Goal: Information Seeking & Learning: Learn about a topic

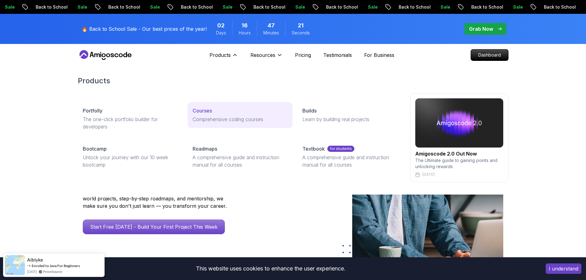
click at [208, 116] on p "Comprehensive coding courses" at bounding box center [239, 119] width 95 height 7
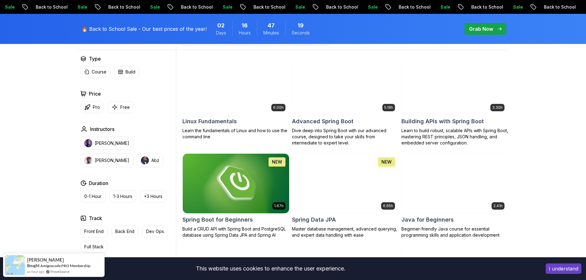
scroll to position [184, 0]
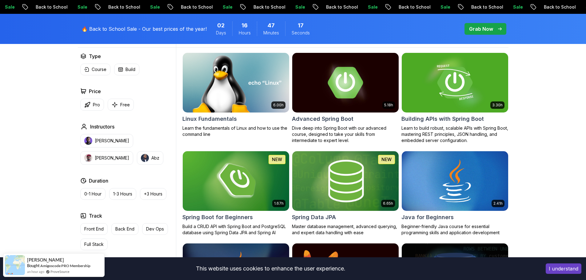
click at [326, 214] on h2 "Spring Data JPA" at bounding box center [314, 217] width 44 height 9
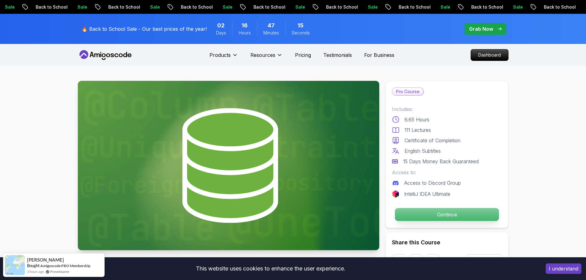
click at [455, 217] on p "Continue" at bounding box center [446, 214] width 104 height 13
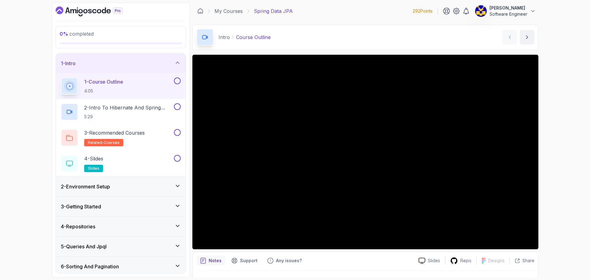
click at [129, 186] on div "2 - Environment Setup" at bounding box center [121, 186] width 120 height 7
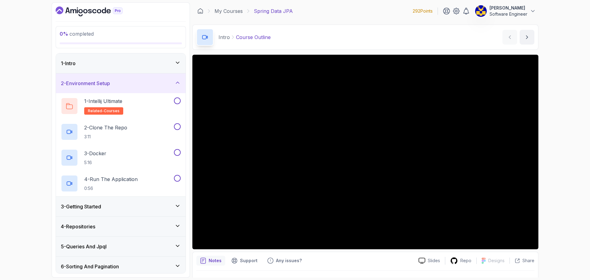
click at [135, 84] on div "2 - Environment Setup" at bounding box center [121, 83] width 120 height 7
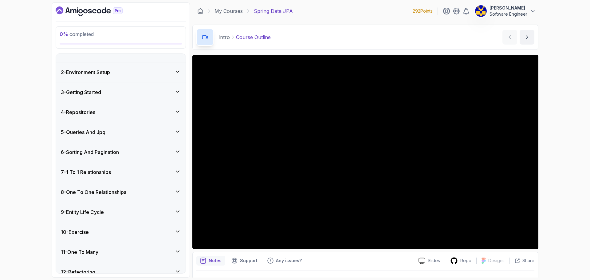
scroll to position [31, 0]
click at [137, 74] on div "3 - Getting Started" at bounding box center [121, 72] width 120 height 7
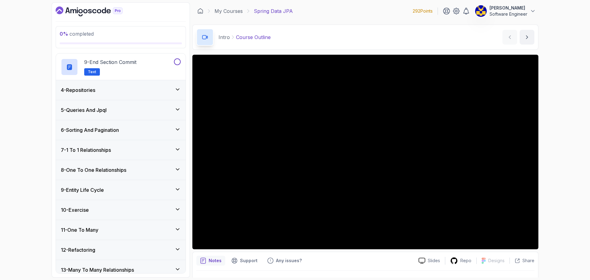
scroll to position [247, 0]
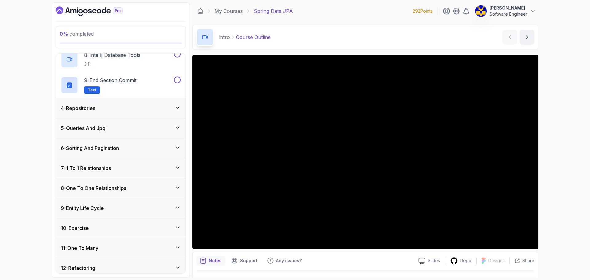
click at [155, 148] on div "6 - Sorting And Pagination" at bounding box center [121, 147] width 120 height 7
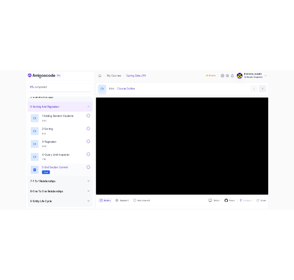
scroll to position [52, 0]
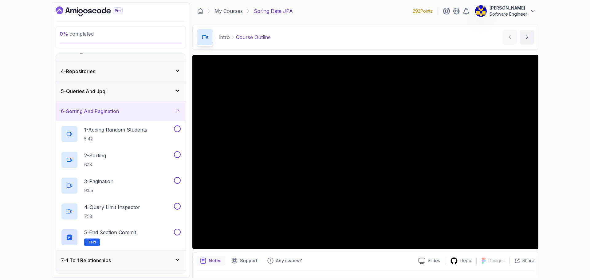
click at [148, 111] on div "6 - Sorting And Pagination" at bounding box center [121, 111] width 120 height 7
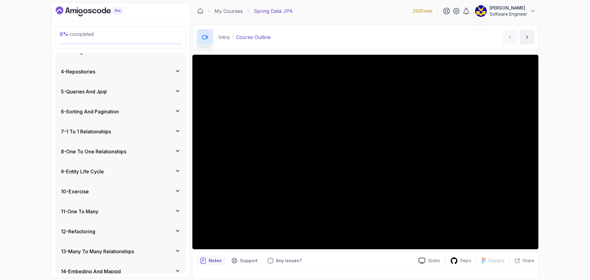
click at [197, 13] on div "My Courses Spring Data JPA 292 Points Gabriel Roger Software Engineer" at bounding box center [365, 10] width 346 height 17
click at [223, 13] on link "My Courses" at bounding box center [229, 10] width 28 height 7
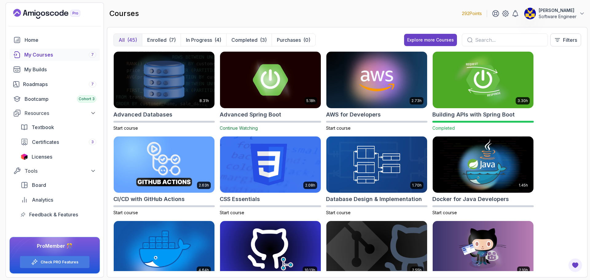
click at [277, 91] on img at bounding box center [271, 79] width 106 height 59
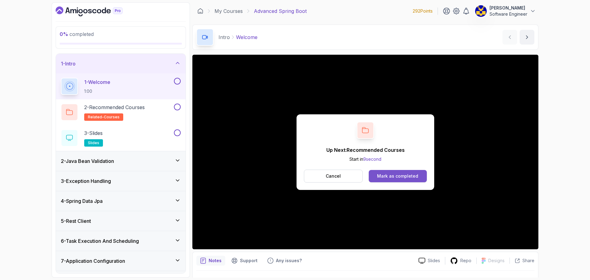
click at [416, 176] on div "Mark as completed" at bounding box center [397, 176] width 41 height 6
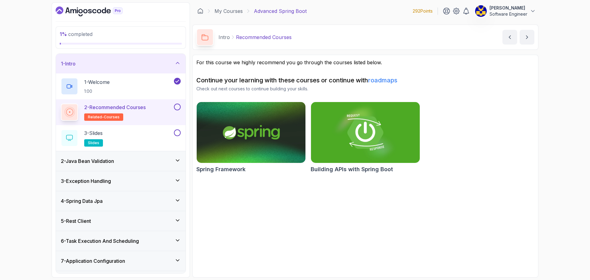
click at [175, 109] on button at bounding box center [177, 107] width 7 height 7
click at [149, 133] on div "3 - Slides slides" at bounding box center [117, 137] width 112 height 17
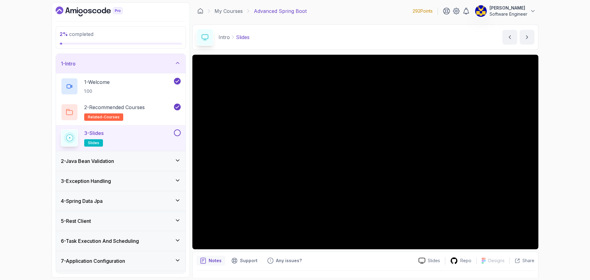
click at [178, 133] on button at bounding box center [177, 132] width 7 height 7
click at [152, 164] on div "2 - Java Bean Validation" at bounding box center [121, 160] width 120 height 7
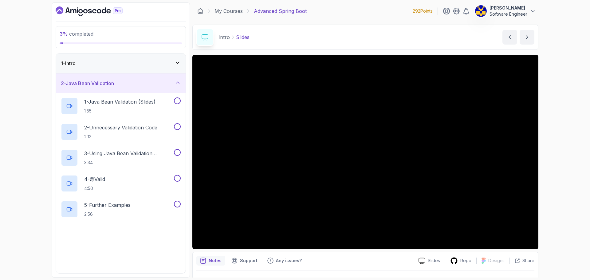
click at [175, 85] on icon at bounding box center [178, 83] width 6 height 6
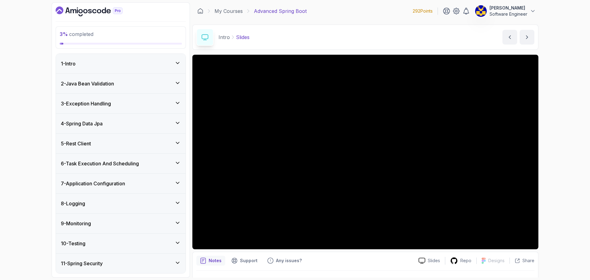
click at [176, 68] on div "1 - Intro" at bounding box center [121, 64] width 130 height 20
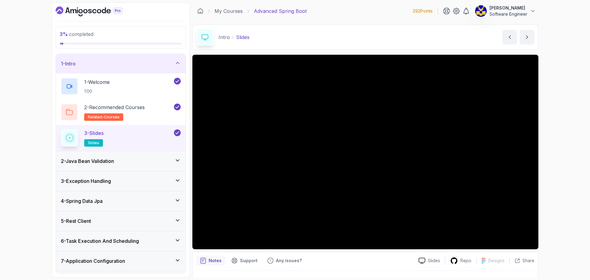
click at [176, 67] on div "1 - Intro" at bounding box center [121, 63] width 120 height 7
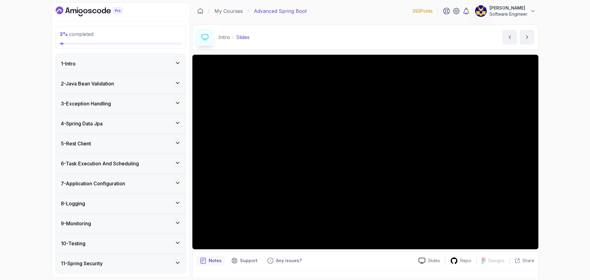
click at [145, 85] on div "2 - Java Bean Validation" at bounding box center [121, 83] width 120 height 7
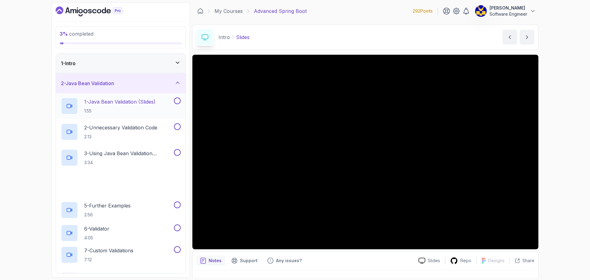
click at [133, 102] on p "1 - Java Bean Validation (Slides)" at bounding box center [119, 101] width 71 height 7
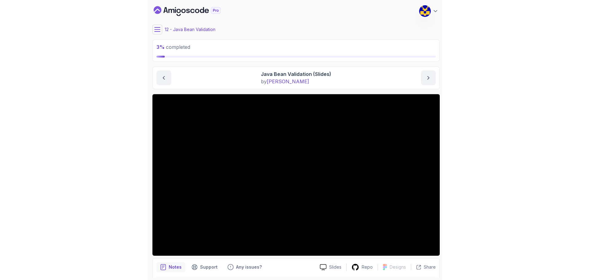
scroll to position [21, 0]
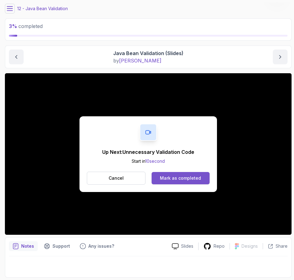
click at [197, 180] on div "Mark as completed" at bounding box center [180, 178] width 41 height 6
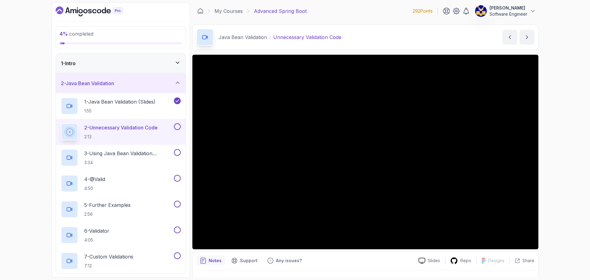
click at [140, 68] on div "1 - Intro" at bounding box center [121, 63] width 130 height 20
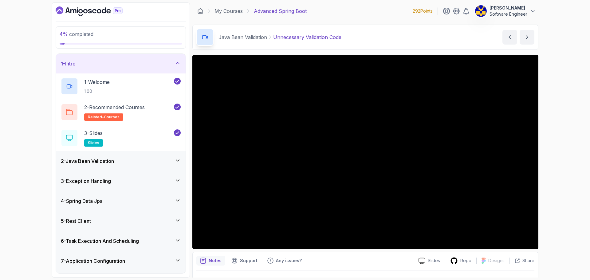
click at [155, 64] on div "1 - Intro" at bounding box center [121, 63] width 120 height 7
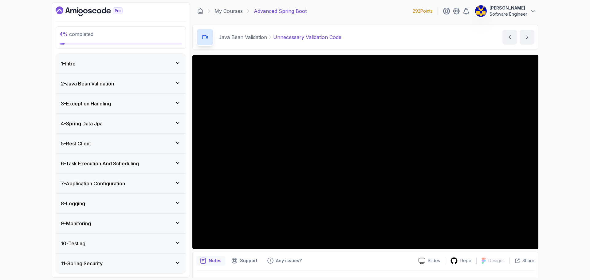
click at [143, 83] on div "2 - Java Bean Validation" at bounding box center [121, 83] width 120 height 7
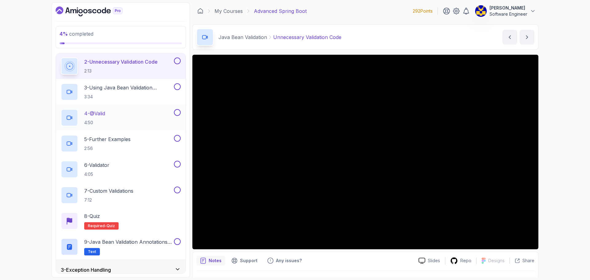
scroll to position [31, 0]
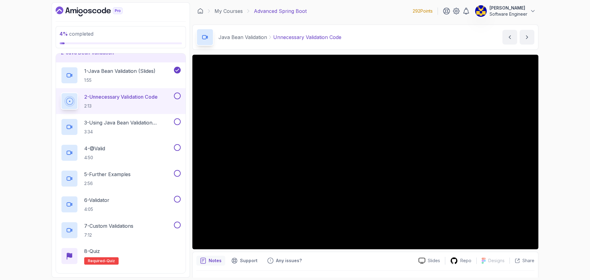
click at [195, 10] on div "My Courses Advanced Spring Boot 292 Points Gabriel Roger Software Engineer" at bounding box center [365, 10] width 346 height 17
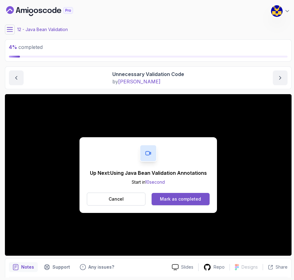
click at [191, 199] on div "Mark as completed" at bounding box center [180, 199] width 41 height 6
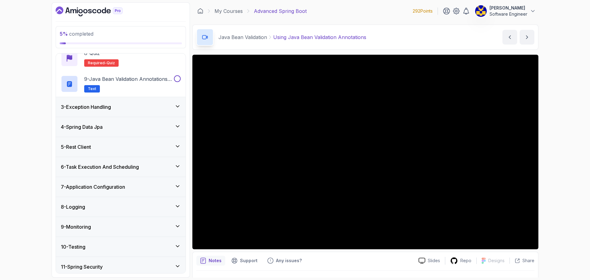
scroll to position [211, 0]
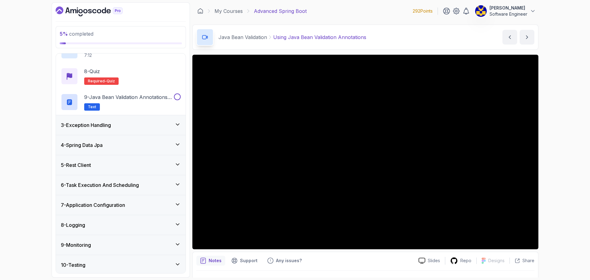
click at [135, 146] on div "4 - Spring Data Jpa" at bounding box center [121, 144] width 120 height 7
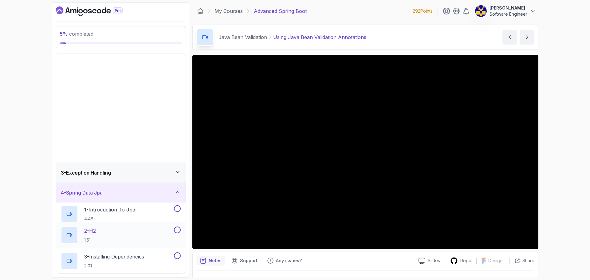
scroll to position [40, 0]
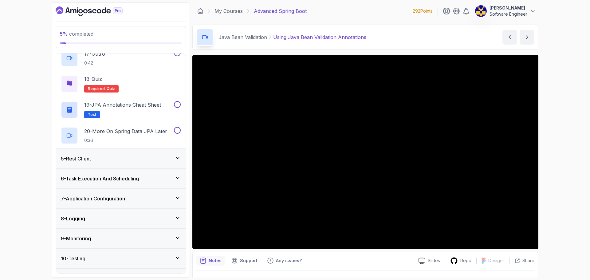
click at [142, 158] on div "5 - Rest Client" at bounding box center [121, 158] width 120 height 7
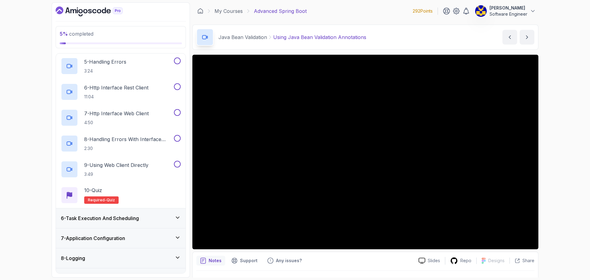
scroll to position [286, 0]
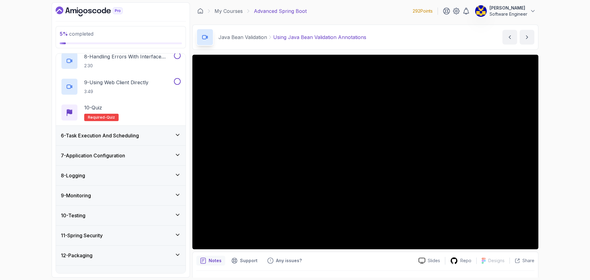
click at [130, 148] on div "7 - Application Configuration" at bounding box center [121, 156] width 130 height 20
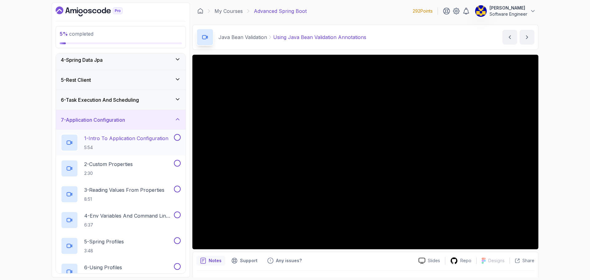
scroll to position [40, 0]
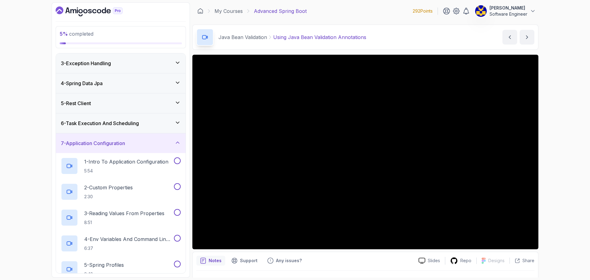
click at [126, 127] on h3 "6 - Task Execution And Scheduling" at bounding box center [100, 123] width 78 height 7
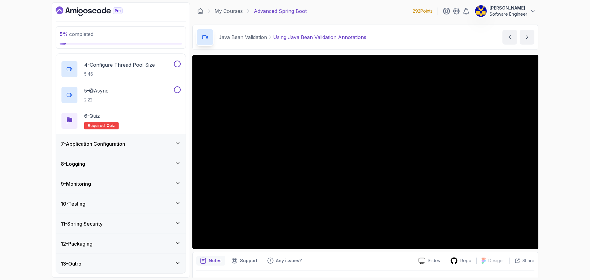
scroll to position [195, 0]
click at [127, 245] on div "12 - Packaging" at bounding box center [121, 243] width 120 height 7
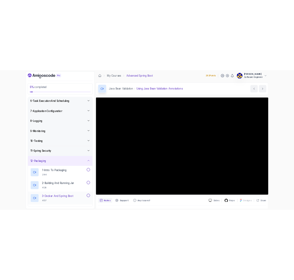
scroll to position [101, 0]
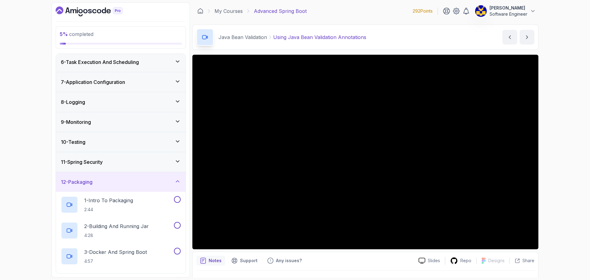
click at [112, 144] on div "10 - Testing" at bounding box center [121, 141] width 120 height 7
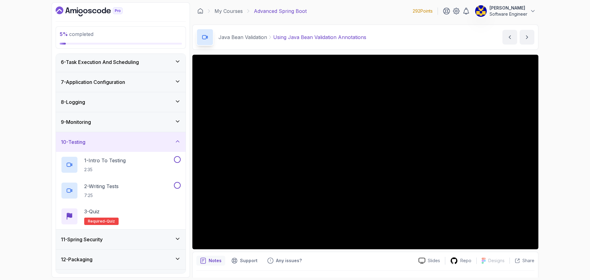
click at [124, 122] on div "9 - Monitoring" at bounding box center [121, 121] width 120 height 7
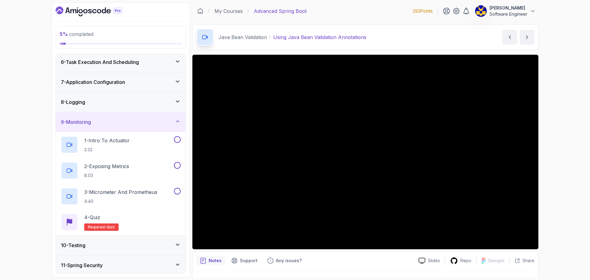
click at [573, 169] on div "5 % completed 1 - Intro 2 - Java Bean Validation 3 - Exception Handling 4 - Spr…" at bounding box center [295, 140] width 590 height 280
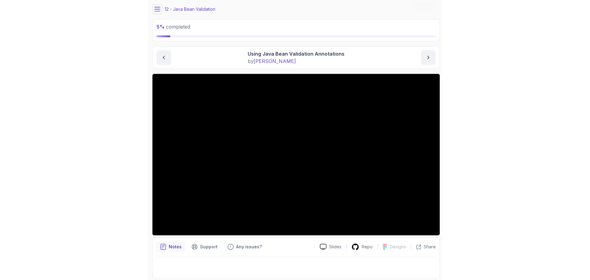
scroll to position [21, 0]
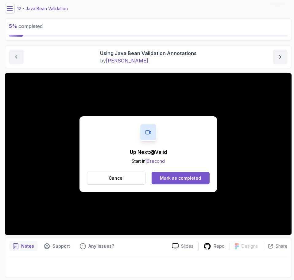
click at [203, 176] on button "Mark as completed" at bounding box center [181, 178] width 58 height 12
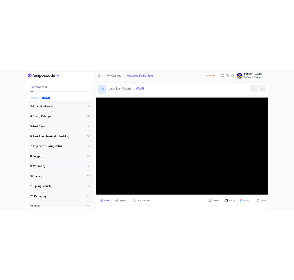
scroll to position [272, 0]
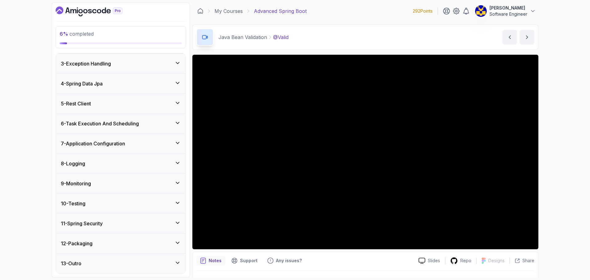
click at [28, 142] on div "6 % completed 1 - Intro 2 - Java Bean Validation 1 - Java Bean Validation (Slid…" at bounding box center [295, 140] width 590 height 280
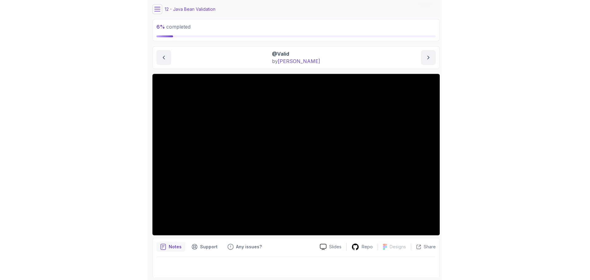
scroll to position [21, 0]
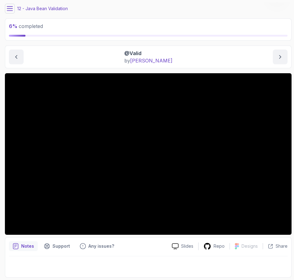
click at [262, 238] on div "Notes Support Any issues? Slides Repo Designs Design not available Share" at bounding box center [148, 257] width 287 height 40
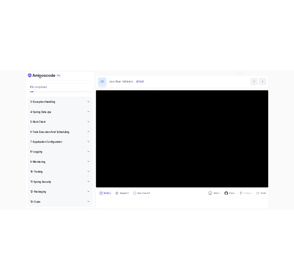
scroll to position [0, 0]
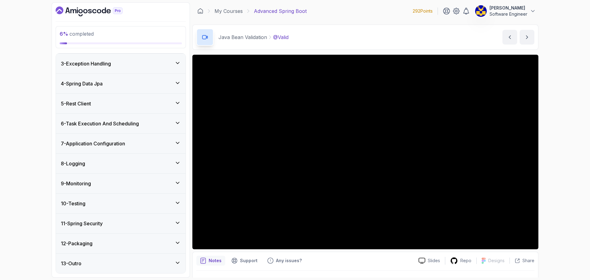
click at [562, 141] on div "6 % completed 1 - Intro 2 - Java Bean Validation 1 - Java Bean Validation (Slid…" at bounding box center [295, 140] width 590 height 280
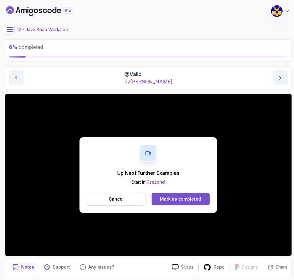
click at [194, 199] on div "Mark as completed" at bounding box center [180, 199] width 41 height 6
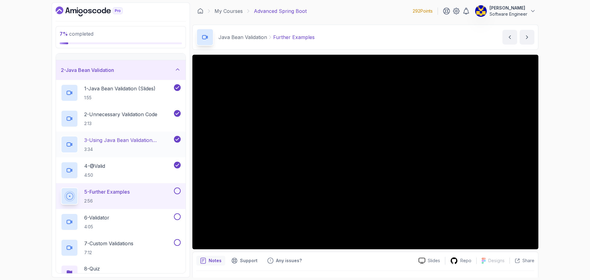
scroll to position [61, 0]
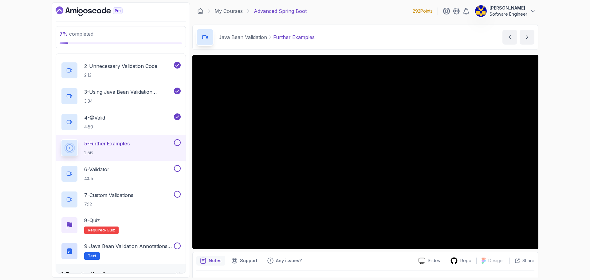
click at [39, 111] on div "7 % completed 1 - Intro 2 - Java Bean Validation 1 - Java Bean Validation (Slid…" at bounding box center [295, 140] width 590 height 280
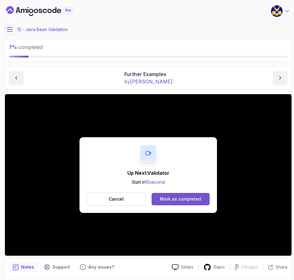
click at [188, 198] on div "Mark as completed" at bounding box center [180, 199] width 41 height 6
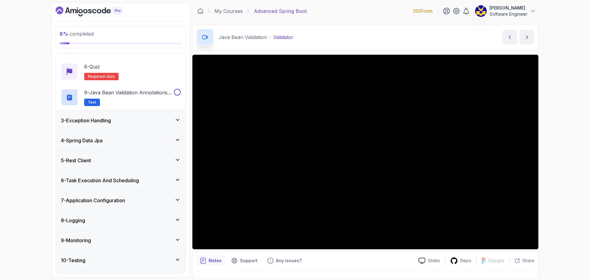
click at [111, 122] on h3 "3 - Exception Handling" at bounding box center [86, 120] width 50 height 7
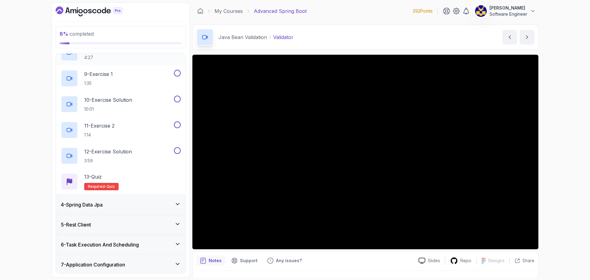
scroll to position [255, 0]
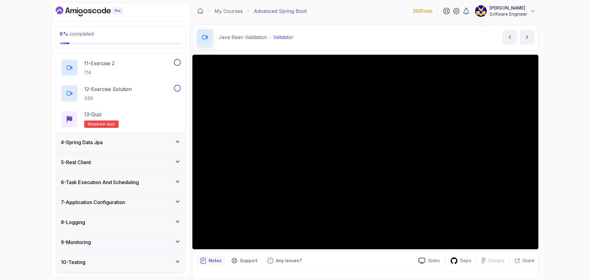
click at [125, 143] on div "4 - Spring Data Jpa" at bounding box center [121, 142] width 120 height 7
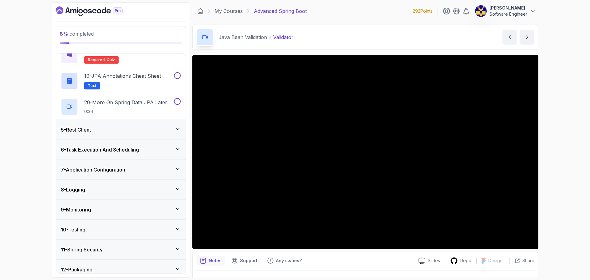
scroll to position [532, 0]
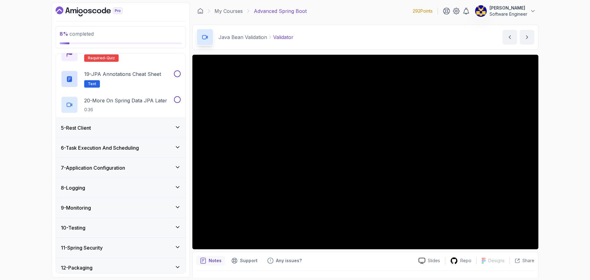
click at [119, 128] on div "5 - Rest Client" at bounding box center [121, 127] width 120 height 7
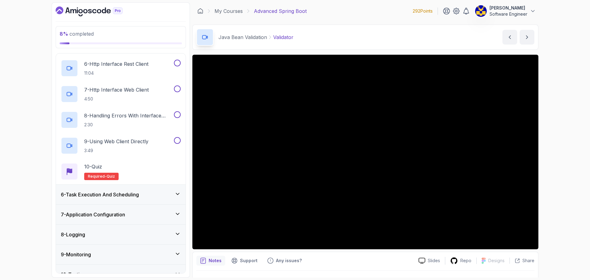
scroll to position [255, 0]
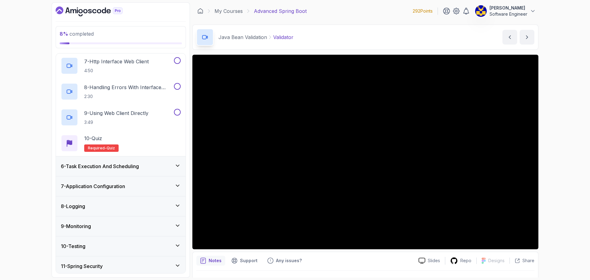
click at [130, 164] on h3 "6 - Task Execution And Scheduling" at bounding box center [100, 166] width 78 height 7
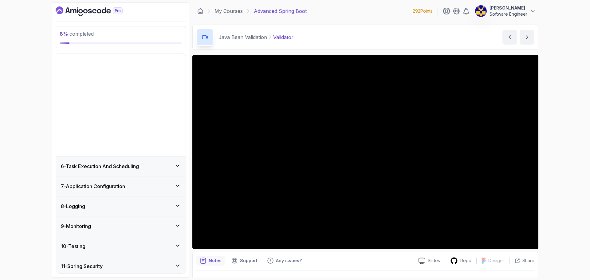
scroll to position [40, 0]
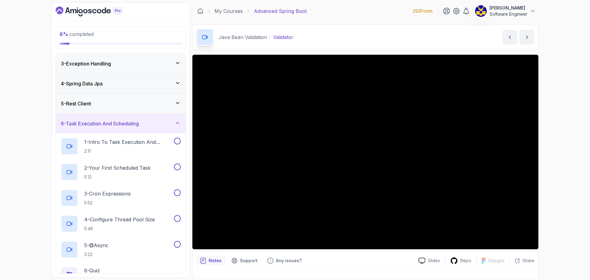
click at [130, 124] on h3 "6 - Task Execution And Scheduling" at bounding box center [100, 123] width 78 height 7
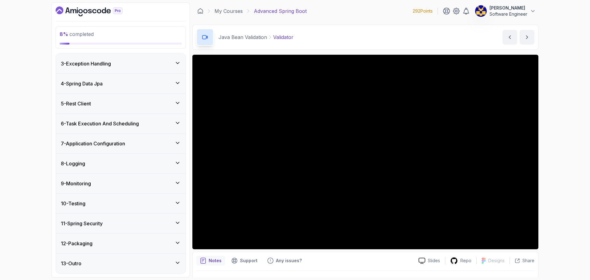
click at [142, 225] on div "11 - Spring Security" at bounding box center [121, 223] width 120 height 7
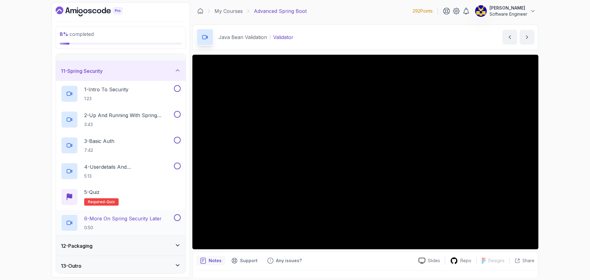
scroll to position [195, 0]
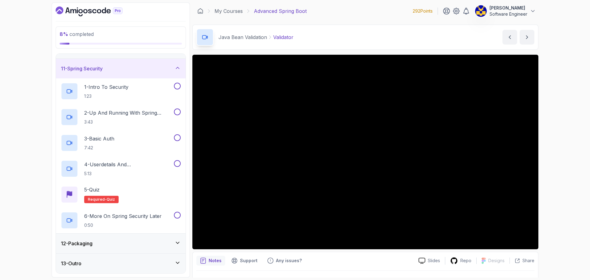
click at [127, 70] on div "11 - Spring Security" at bounding box center [121, 68] width 120 height 7
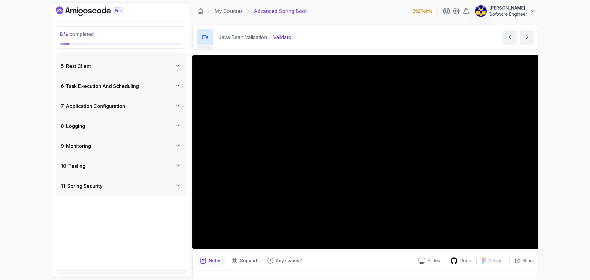
scroll to position [40, 0]
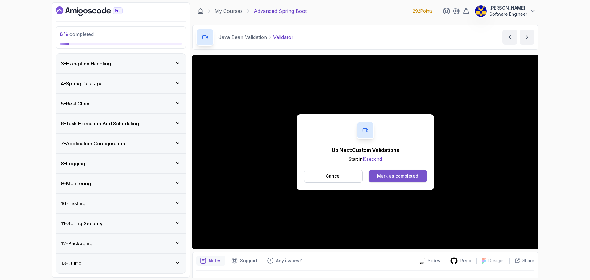
click at [396, 172] on button "Mark as completed" at bounding box center [398, 176] width 58 height 12
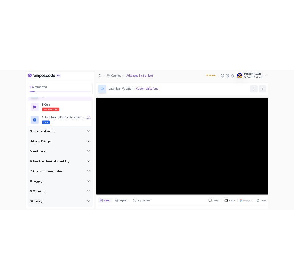
scroll to position [211, 0]
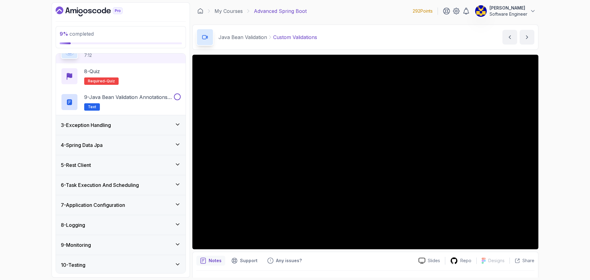
click at [557, 203] on div "9 % completed 1 - Intro 2 - Java Bean Validation 1 - Java Bean Validation (Slid…" at bounding box center [295, 140] width 590 height 280
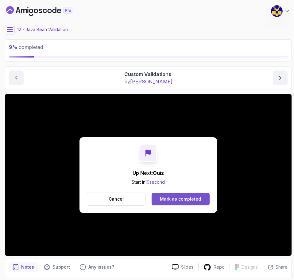
click at [185, 196] on div "Mark as completed" at bounding box center [180, 199] width 41 height 6
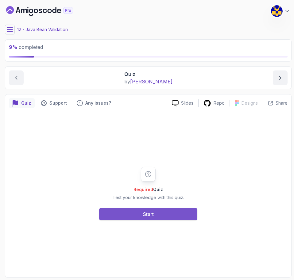
click at [161, 211] on button "Start" at bounding box center [148, 214] width 98 height 12
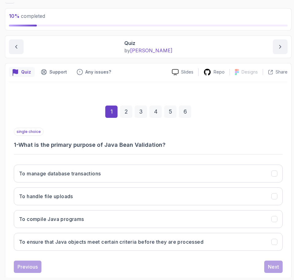
scroll to position [44, 0]
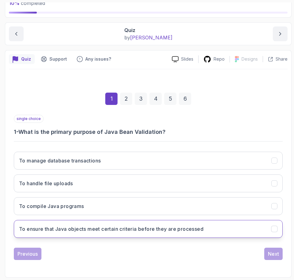
click at [180, 227] on h3 "To ensure that Java objects meet certain criteria before they are processed" at bounding box center [111, 228] width 185 height 7
click at [270, 256] on div "Next" at bounding box center [273, 253] width 11 height 7
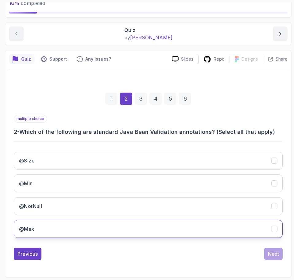
click at [37, 225] on button "@Max" at bounding box center [148, 229] width 269 height 18
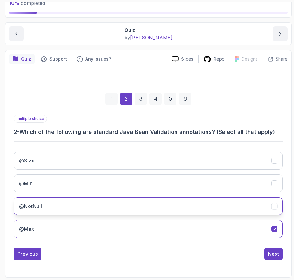
click at [39, 205] on h3 "@NotNull" at bounding box center [30, 205] width 23 height 7
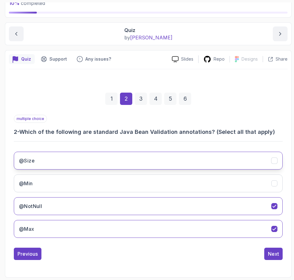
drag, startPoint x: 42, startPoint y: 184, endPoint x: 51, endPoint y: 164, distance: 22.4
click at [42, 184] on button "@Min" at bounding box center [148, 183] width 269 height 18
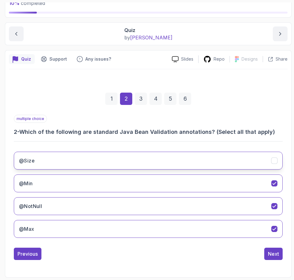
click at [54, 159] on button "@Size" at bounding box center [148, 161] width 269 height 18
click at [271, 252] on div "Next" at bounding box center [273, 253] width 11 height 7
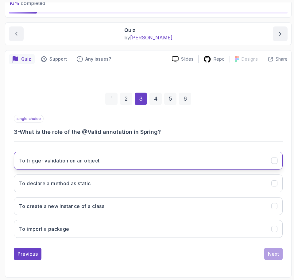
click at [80, 164] on h3 "To trigger validation on an object" at bounding box center [59, 160] width 81 height 7
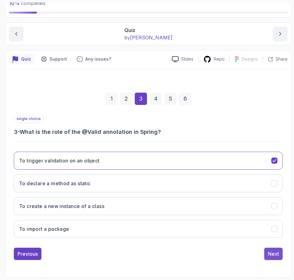
click at [269, 256] on div "Next" at bounding box center [273, 253] width 11 height 7
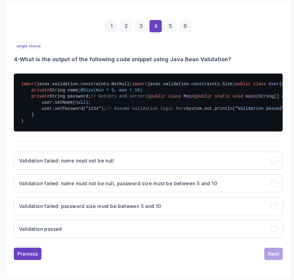
scroll to position [198, 0]
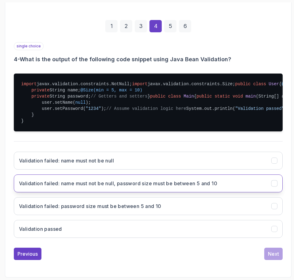
click at [190, 187] on h3 "Validation failed: name must not be null, password size must be between 5 and 10" at bounding box center [118, 183] width 199 height 7
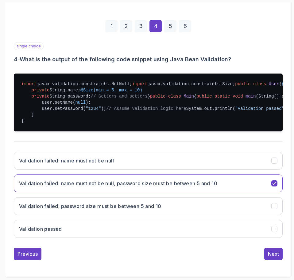
scroll to position [167, 0]
drag, startPoint x: 276, startPoint y: 254, endPoint x: 273, endPoint y: 245, distance: 9.1
click at [276, 254] on div "Next" at bounding box center [273, 253] width 11 height 7
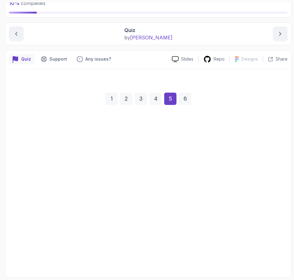
scroll to position [44, 0]
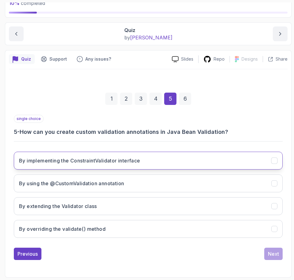
click at [126, 159] on h3 "By implementing the ConstraintValidator interface" at bounding box center [79, 160] width 121 height 7
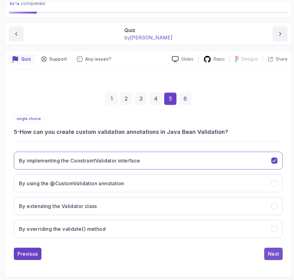
click at [272, 250] on button "Next" at bounding box center [274, 253] width 18 height 12
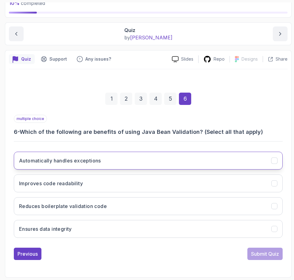
click at [93, 160] on h3 "Automatically handles exceptions" at bounding box center [60, 160] width 82 height 7
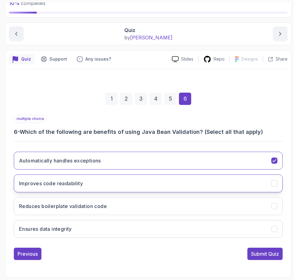
click at [91, 185] on button "Improves code readability" at bounding box center [148, 183] width 269 height 18
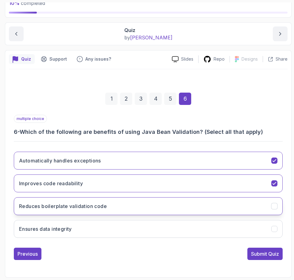
click at [90, 207] on h3 "Reduces boilerplate validation code" at bounding box center [63, 205] width 88 height 7
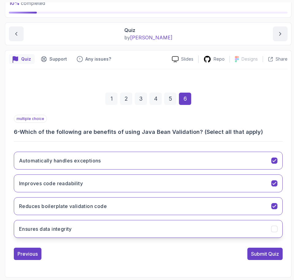
click at [75, 231] on button "Ensures data integrity" at bounding box center [148, 229] width 269 height 18
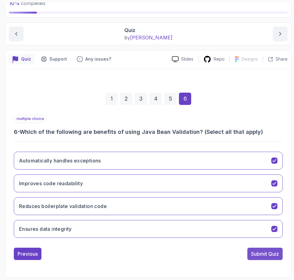
click at [253, 255] on div "Submit Quiz" at bounding box center [265, 253] width 28 height 7
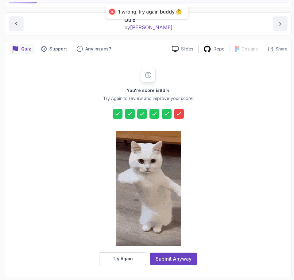
scroll to position [54, 0]
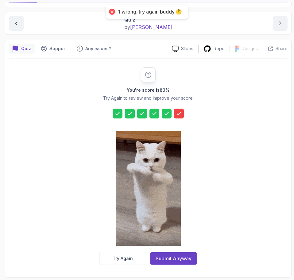
click at [179, 258] on div "Submit Anyway" at bounding box center [174, 258] width 36 height 7
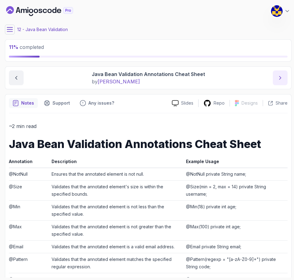
click at [280, 81] on button "next content" at bounding box center [280, 77] width 15 height 15
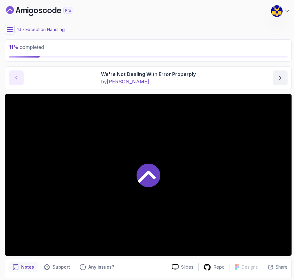
click at [12, 80] on button "previous content" at bounding box center [16, 77] width 15 height 15
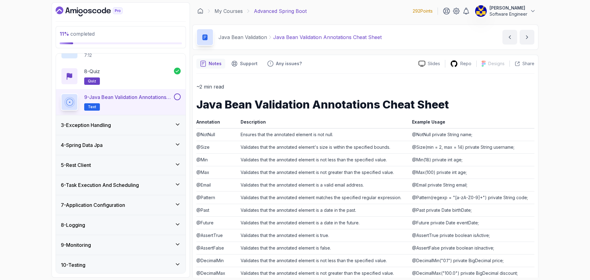
click at [178, 93] on div "9 - Java Bean Validation Annotations Cheat Sheet Text" at bounding box center [121, 102] width 130 height 26
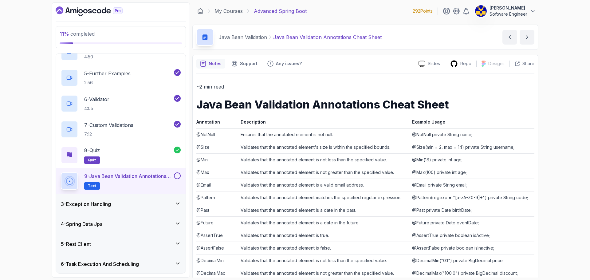
scroll to position [180, 0]
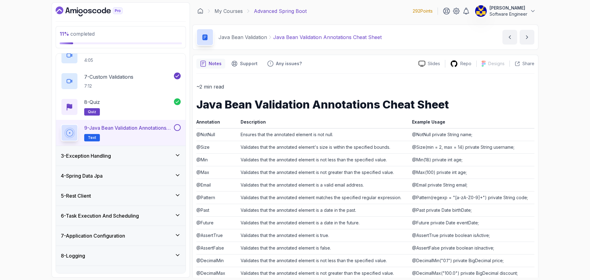
click at [177, 128] on button at bounding box center [177, 127] width 7 height 7
click at [138, 156] on div "3 - Exception Handling" at bounding box center [121, 155] width 120 height 7
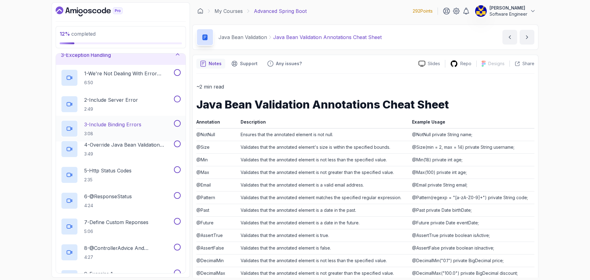
scroll to position [40, 0]
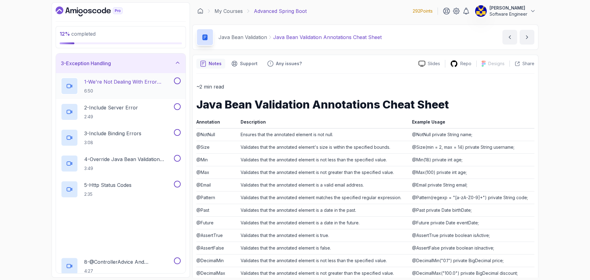
click at [141, 90] on p "6:50" at bounding box center [128, 91] width 89 height 6
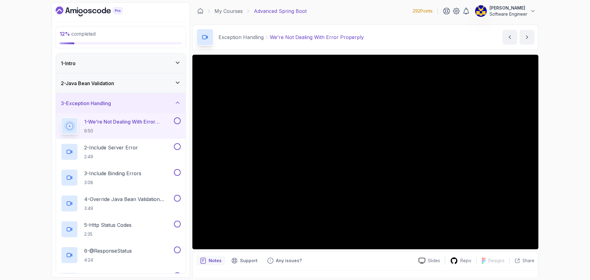
click at [123, 105] on div "3 - Exception Handling" at bounding box center [121, 103] width 120 height 7
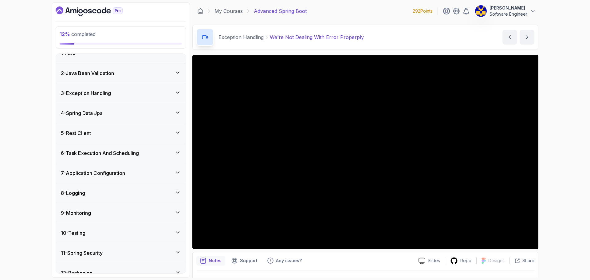
scroll to position [40, 0]
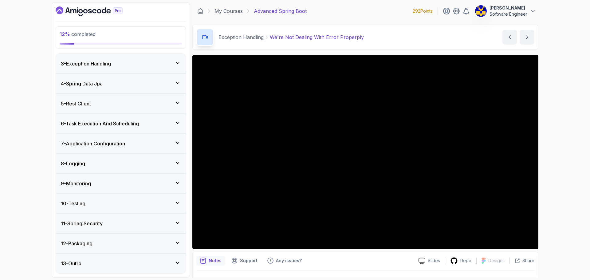
click at [147, 69] on div "3 - Exception Handling" at bounding box center [121, 64] width 130 height 20
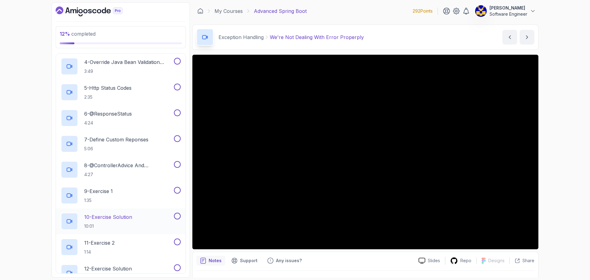
scroll to position [132, 0]
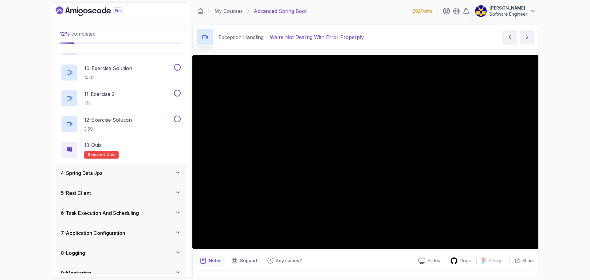
click at [123, 176] on div "4 - Spring Data Jpa" at bounding box center [121, 172] width 120 height 7
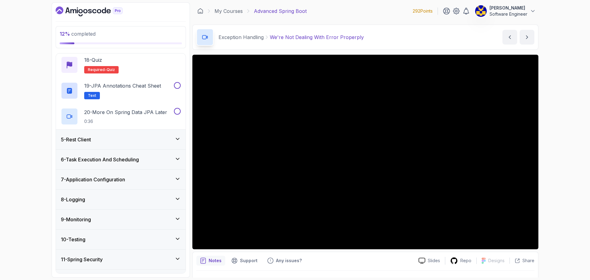
scroll to position [532, 0]
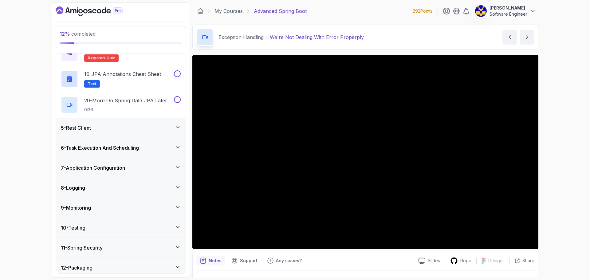
click at [127, 149] on h3 "6 - Task Execution And Scheduling" at bounding box center [100, 147] width 78 height 7
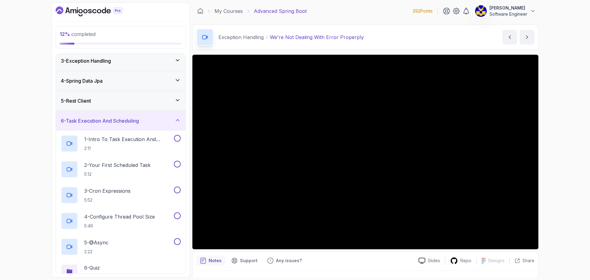
scroll to position [40, 0]
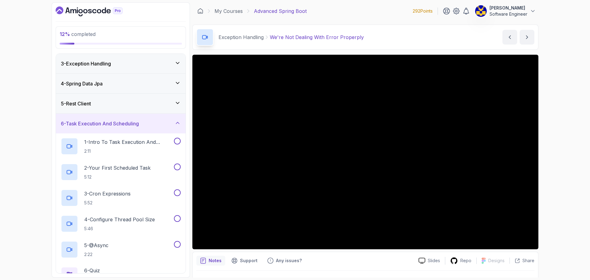
click at [139, 123] on h3 "6 - Task Execution And Scheduling" at bounding box center [100, 123] width 78 height 7
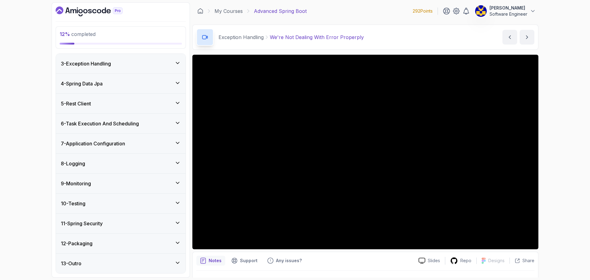
click at [142, 144] on div "7 - Application Configuration" at bounding box center [121, 143] width 120 height 7
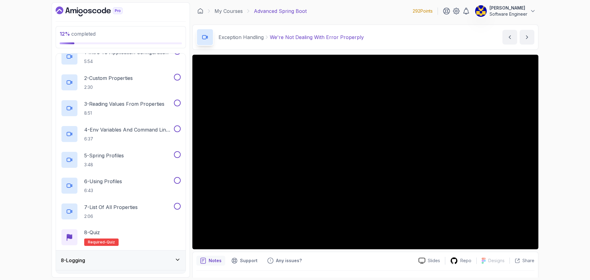
scroll to position [163, 0]
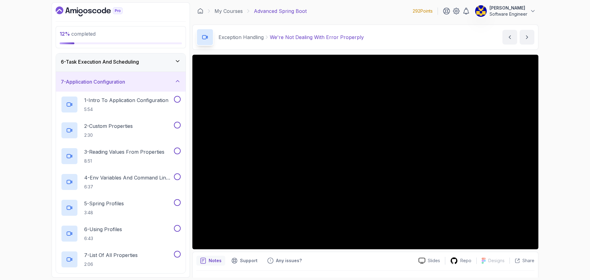
click at [135, 84] on div "7 - Application Configuration" at bounding box center [121, 81] width 120 height 7
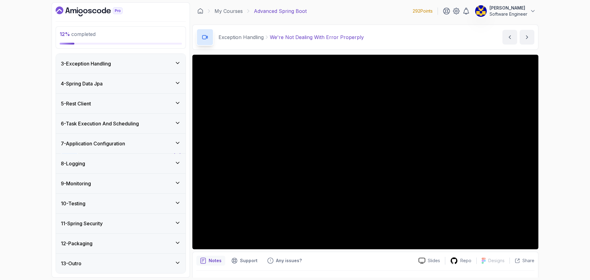
scroll to position [40, 0]
click at [150, 221] on div "11 - Spring Security" at bounding box center [121, 223] width 120 height 7
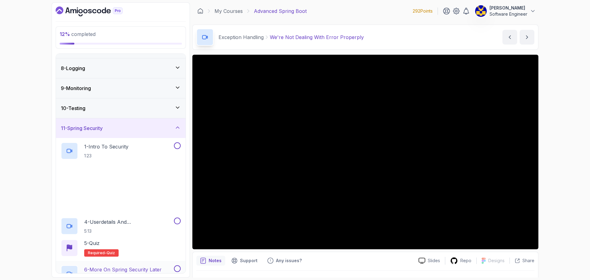
scroll to position [194, 0]
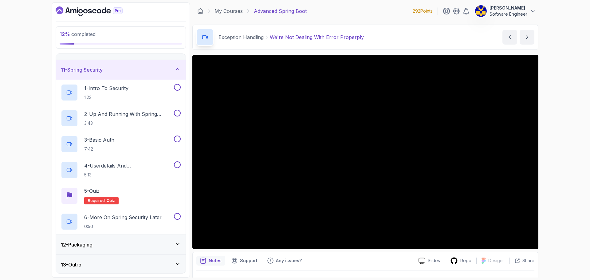
click at [127, 71] on div "11 - Spring Security" at bounding box center [121, 69] width 120 height 7
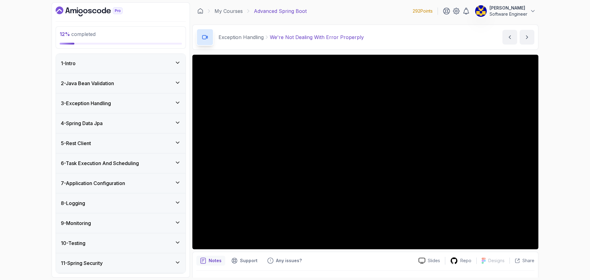
scroll to position [0, 0]
click at [116, 110] on div "3 - Exception Handling" at bounding box center [121, 104] width 130 height 20
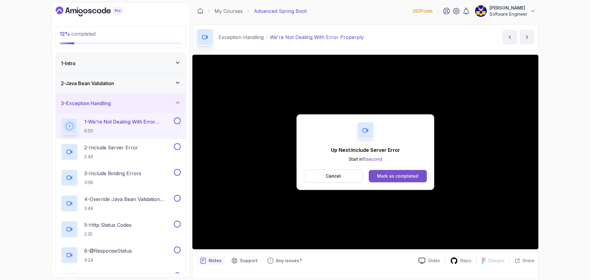
click at [388, 173] on div "Mark as completed" at bounding box center [397, 176] width 41 height 6
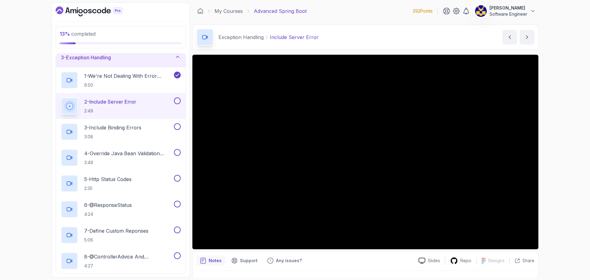
scroll to position [37, 0]
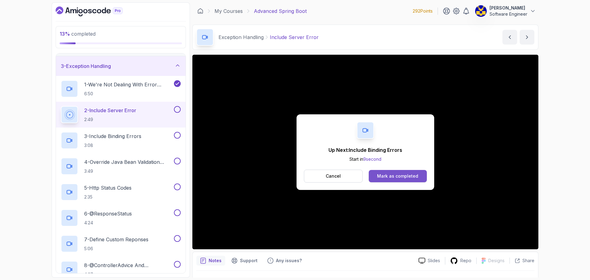
click at [394, 173] on div "Mark as completed" at bounding box center [397, 176] width 41 height 6
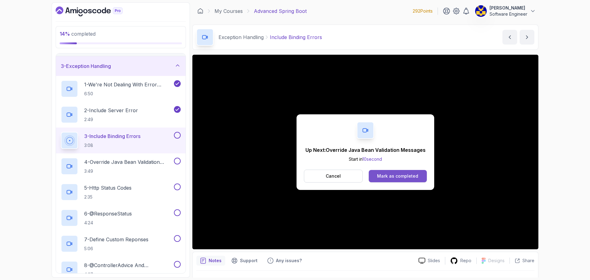
click at [390, 177] on div "Mark as completed" at bounding box center [397, 176] width 41 height 6
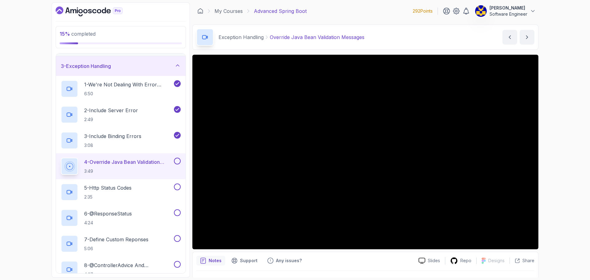
click at [245, 48] on div "Exception Handling Override Java Bean Validation Messages Override Java Bean Va…" at bounding box center [365, 37] width 346 height 25
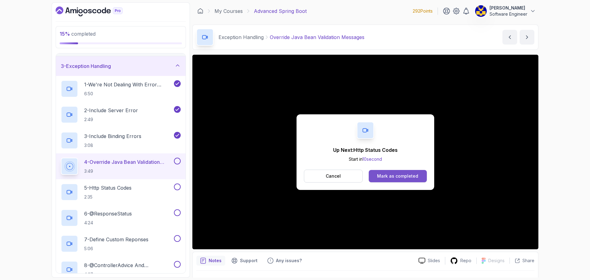
click at [403, 175] on div "Mark as completed" at bounding box center [397, 176] width 41 height 6
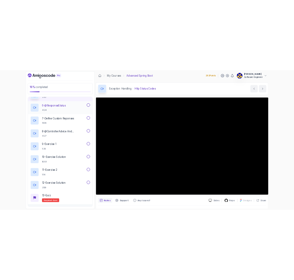
scroll to position [191, 0]
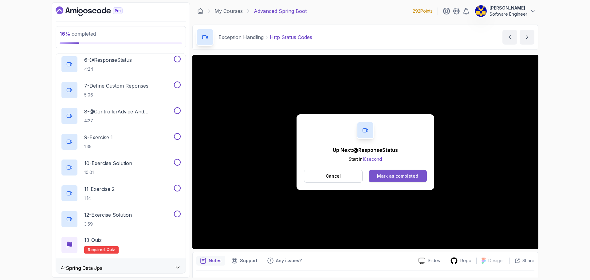
click at [390, 177] on div "Mark as completed" at bounding box center [397, 176] width 41 height 6
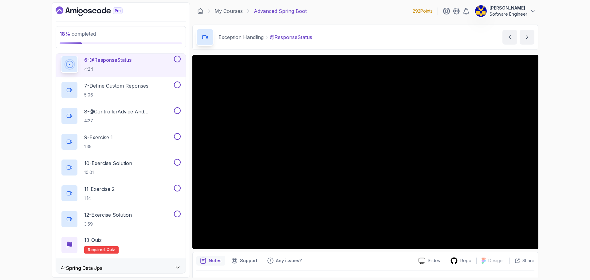
click at [559, 157] on div "18 % completed 1 - Intro 2 - Java Bean Validation 3 - Exception Handling 1 - We…" at bounding box center [295, 140] width 590 height 280
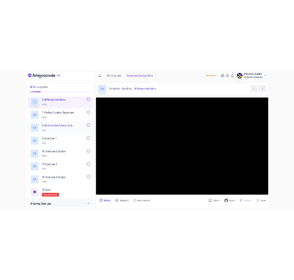
scroll to position [191, 0]
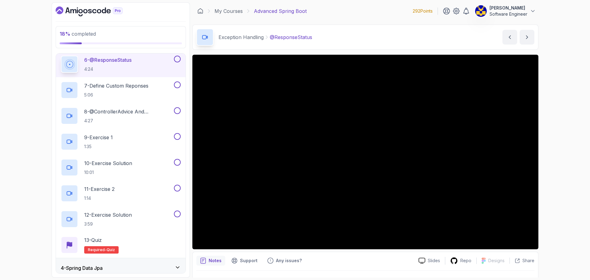
click at [570, 127] on div "18 % completed 1 - Intro 2 - Java Bean Validation 3 - Exception Handling 1 - We…" at bounding box center [295, 140] width 590 height 280
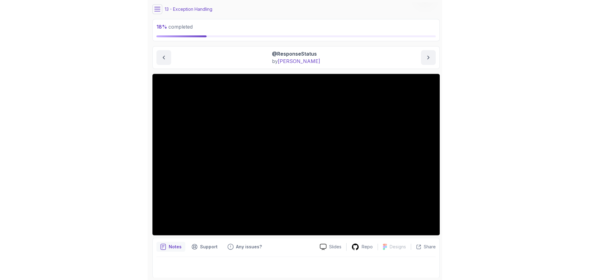
scroll to position [21, 0]
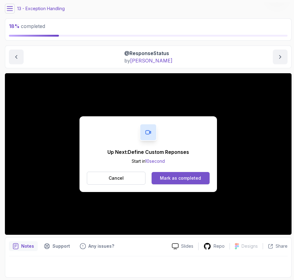
click at [191, 179] on div "Mark as completed" at bounding box center [180, 178] width 41 height 6
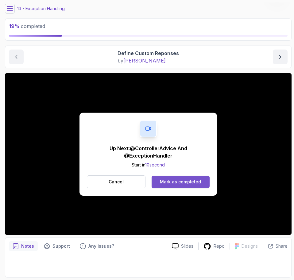
click at [195, 183] on div "Mark as completed" at bounding box center [180, 182] width 41 height 6
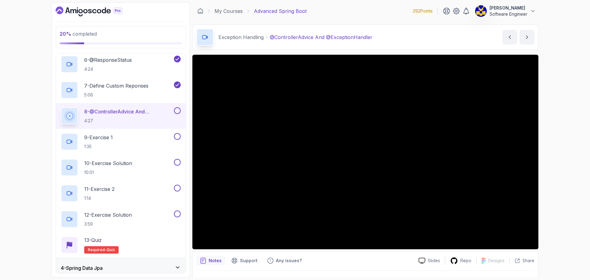
click at [562, 172] on div "20 % completed 1 - Intro 2 - Java Bean Validation 3 - Exception Handling 1 - We…" at bounding box center [295, 140] width 590 height 280
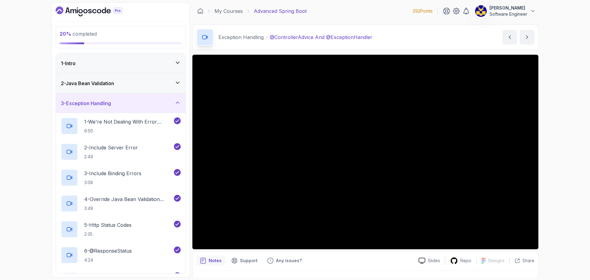
click at [109, 91] on div "2 - Java Bean Validation" at bounding box center [121, 83] width 130 height 20
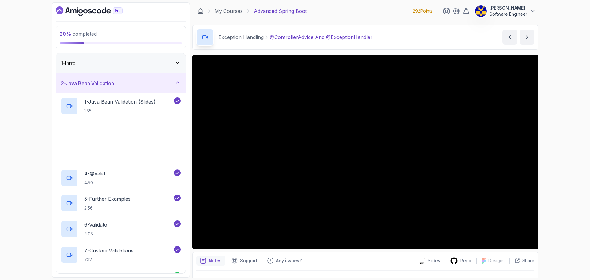
click at [112, 86] on h3 "2 - Java Bean Validation" at bounding box center [87, 83] width 53 height 7
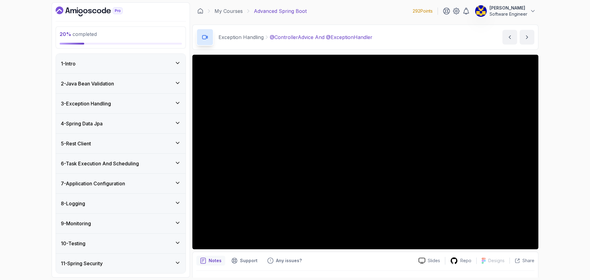
click at [123, 108] on div "3 - Exception Handling" at bounding box center [121, 104] width 130 height 20
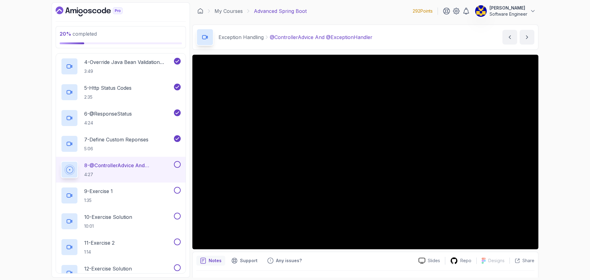
scroll to position [184, 0]
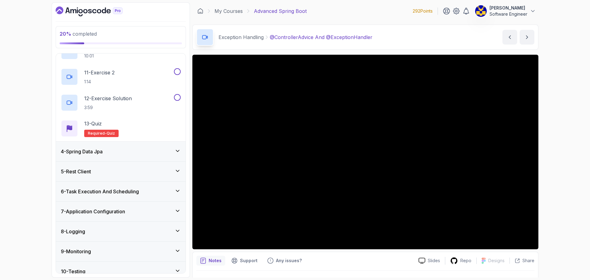
click at [132, 152] on div "4 - Spring Data Jpa" at bounding box center [121, 151] width 120 height 7
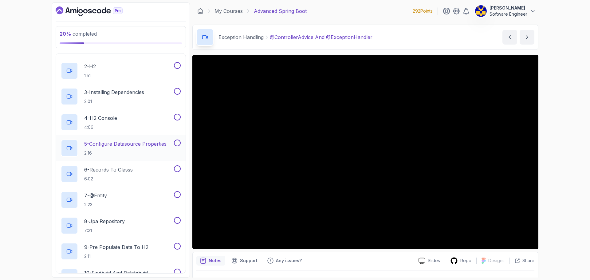
scroll to position [40, 0]
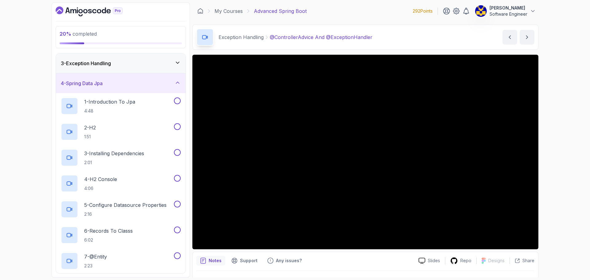
click at [146, 84] on div "4 - Spring Data Jpa" at bounding box center [121, 83] width 120 height 7
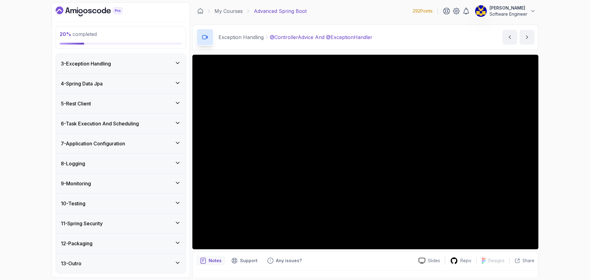
click at [156, 167] on div "8 - Logging" at bounding box center [121, 163] width 120 height 7
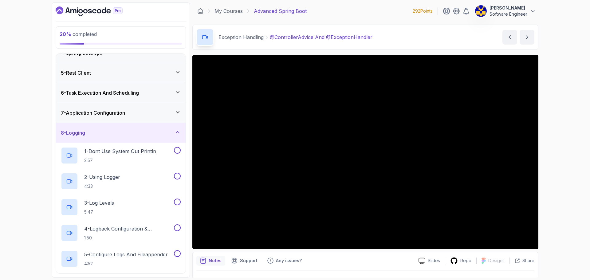
click at [144, 130] on div "8 - Logging" at bounding box center [121, 132] width 120 height 7
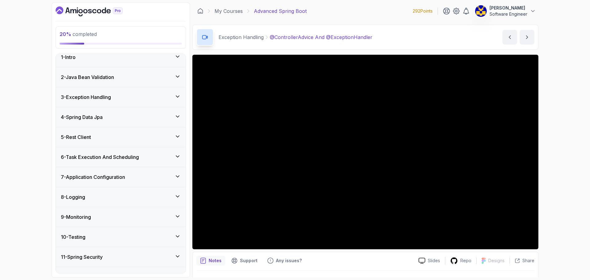
scroll to position [0, 0]
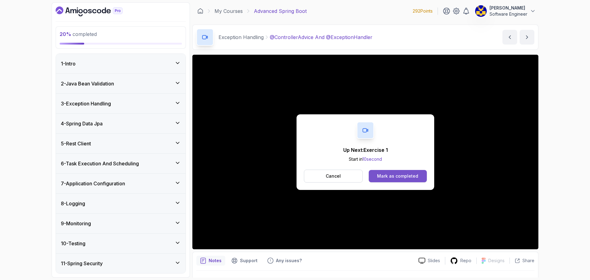
click at [396, 174] on div "Mark as completed" at bounding box center [397, 176] width 41 height 6
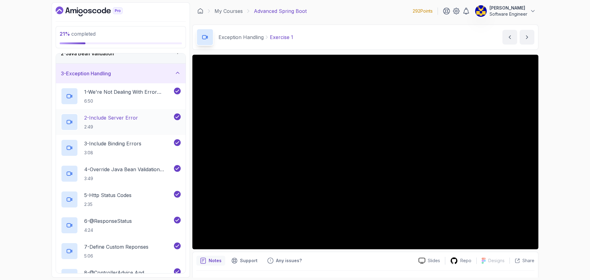
scroll to position [31, 0]
click at [554, 161] on div "21 % completed 1 - Intro 2 - Java Bean Validation 3 - Exception Handling 1 - We…" at bounding box center [295, 140] width 590 height 280
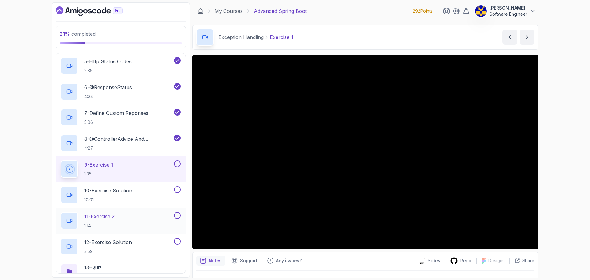
scroll to position [129, 0]
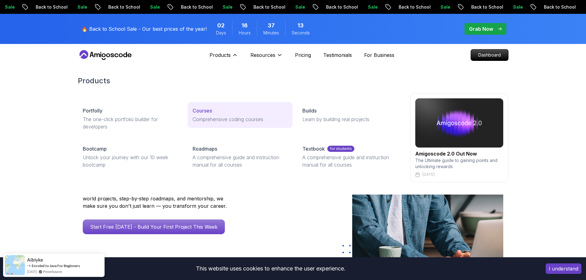
click at [201, 109] on p "Courses" at bounding box center [201, 110] width 19 height 7
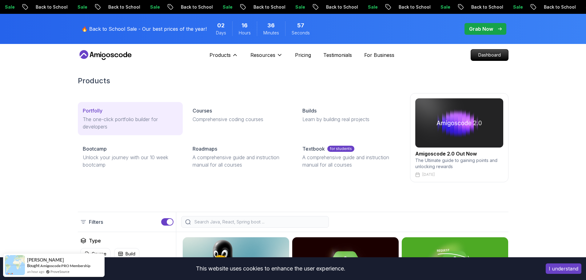
click at [135, 116] on p "The one-click portfolio builder for developers" at bounding box center [130, 123] width 95 height 15
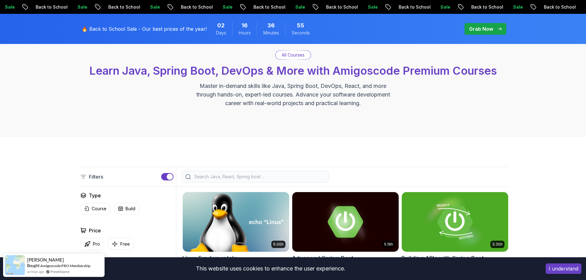
scroll to position [154, 0]
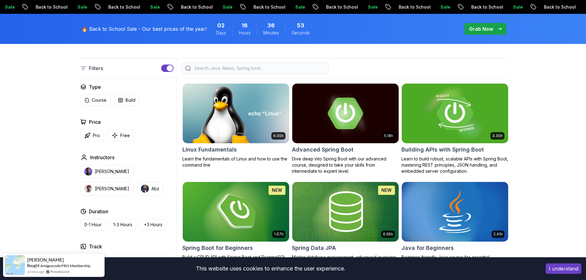
click at [488, 123] on img at bounding box center [455, 113] width 112 height 62
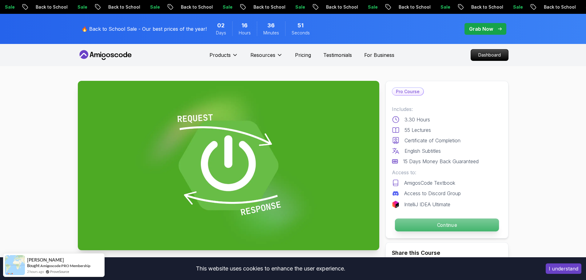
click at [426, 223] on p "Continue" at bounding box center [446, 225] width 104 height 13
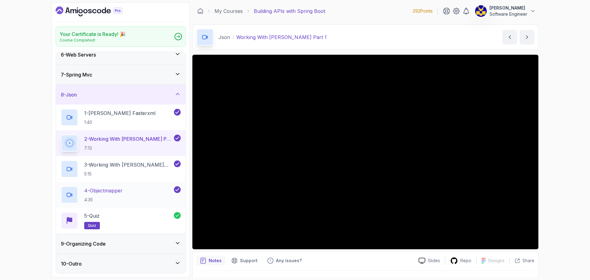
scroll to position [107, 0]
click at [143, 237] on div "9 - Organizing Code" at bounding box center [121, 244] width 130 height 20
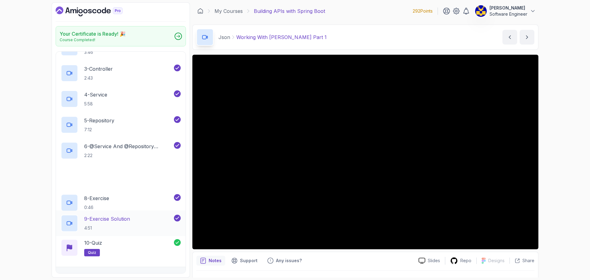
scroll to position [236, 0]
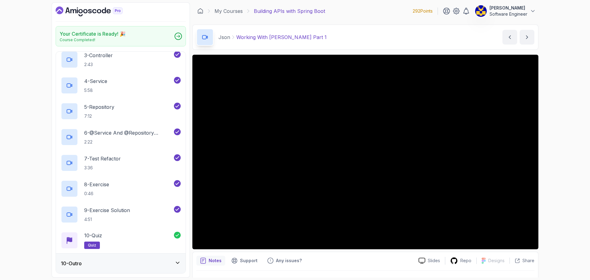
click at [123, 260] on div "10 - Outro" at bounding box center [121, 263] width 120 height 7
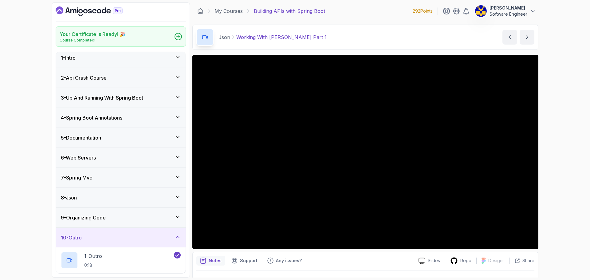
scroll to position [0, 0]
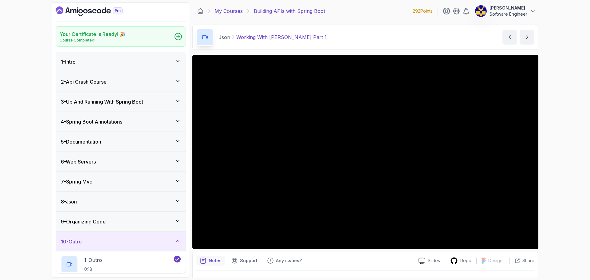
click at [233, 12] on link "My Courses" at bounding box center [229, 10] width 28 height 7
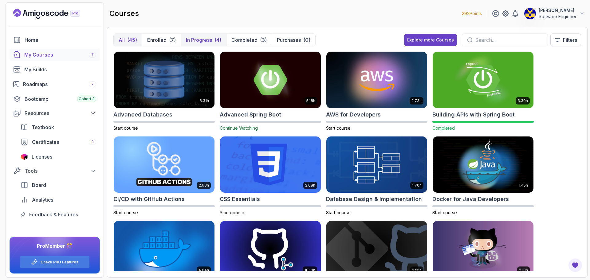
click at [199, 43] on p "In Progress" at bounding box center [199, 39] width 26 height 7
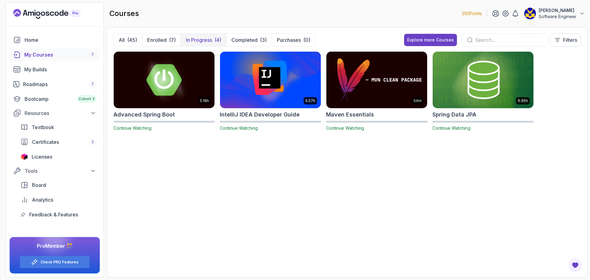
click at [158, 76] on img at bounding box center [164, 79] width 106 height 59
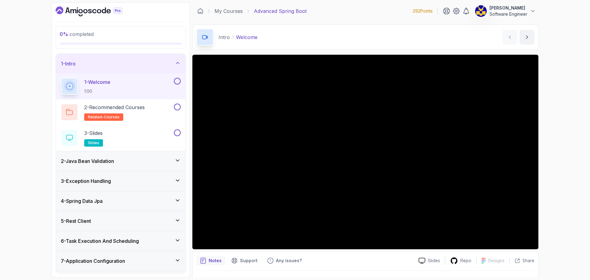
click at [129, 177] on div "3 - Exception Handling" at bounding box center [121, 180] width 120 height 7
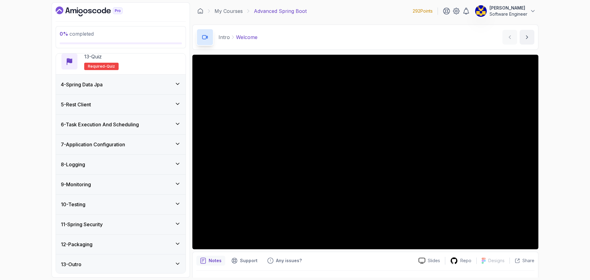
scroll to position [375, 0]
click at [146, 167] on div "8 - Logging" at bounding box center [121, 163] width 120 height 7
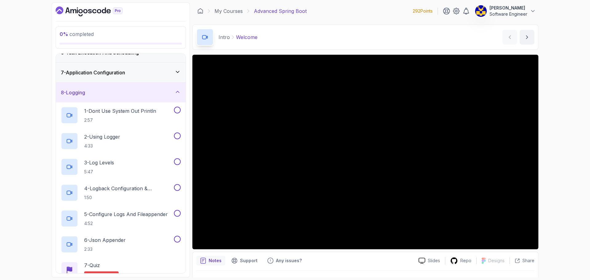
scroll to position [132, 0]
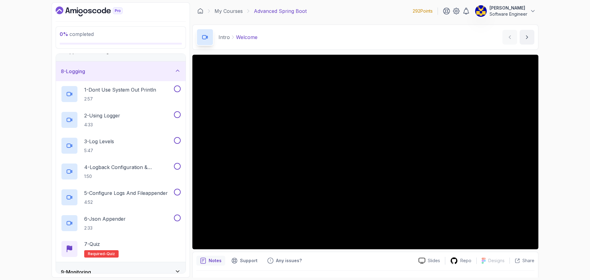
click at [155, 70] on div "8 - Logging" at bounding box center [121, 71] width 120 height 7
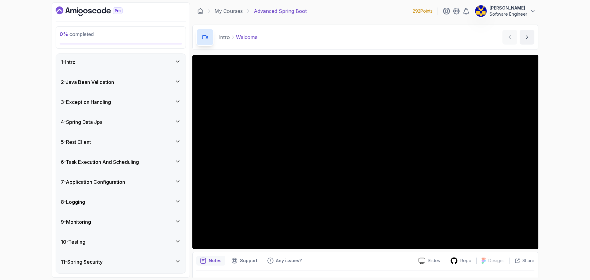
scroll to position [0, 0]
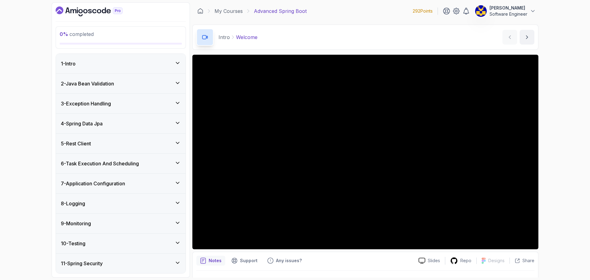
click at [128, 67] on div "1 - Intro" at bounding box center [121, 63] width 120 height 7
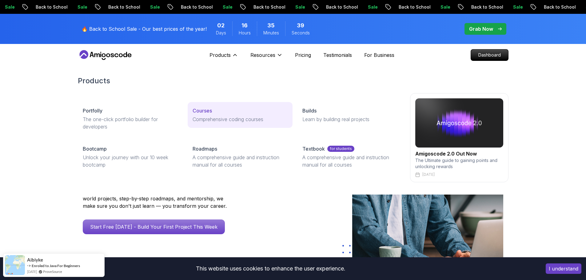
click at [207, 114] on link "Courses Comprehensive coding courses" at bounding box center [239, 115] width 105 height 26
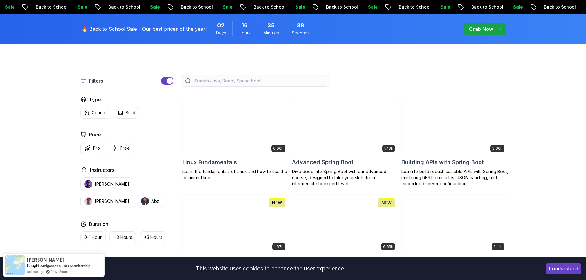
scroll to position [154, 0]
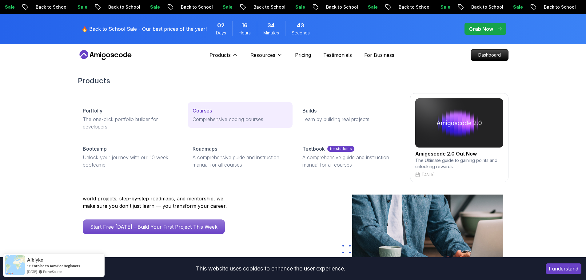
click at [212, 117] on p "Comprehensive coding courses" at bounding box center [239, 119] width 95 height 7
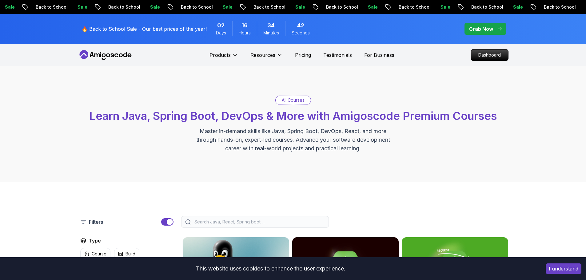
scroll to position [154, 0]
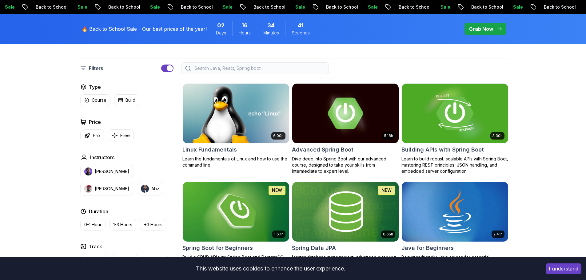
click at [452, 117] on img at bounding box center [455, 113] width 112 height 62
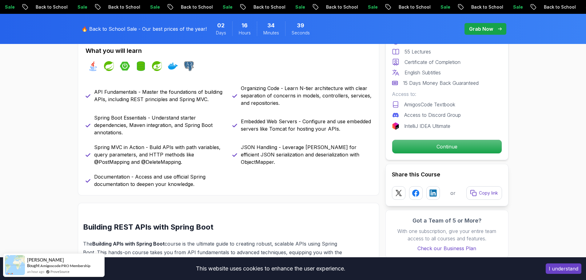
scroll to position [277, 0]
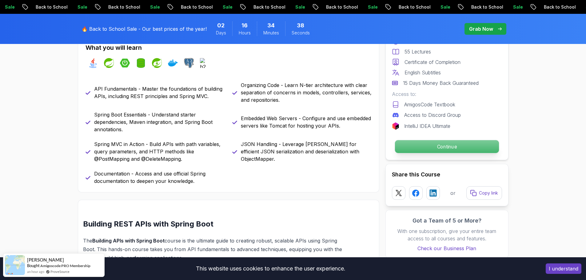
click at [450, 144] on p "Continue" at bounding box center [446, 146] width 104 height 13
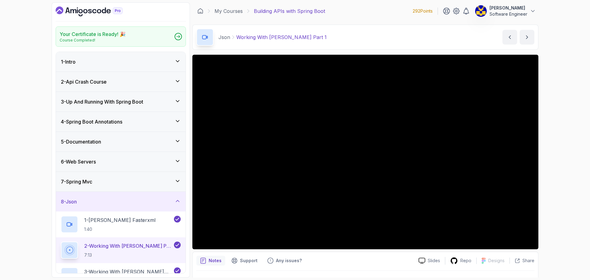
click at [136, 146] on div "5 - Documentation" at bounding box center [121, 142] width 130 height 20
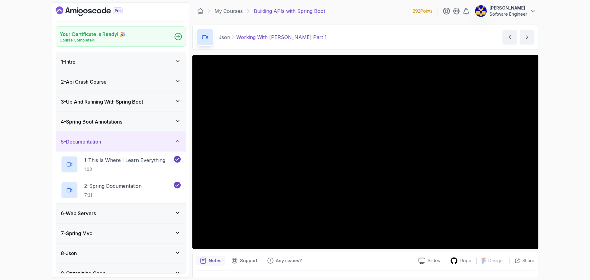
click at [143, 124] on div "4 - Spring Boot Annotations" at bounding box center [121, 121] width 120 height 7
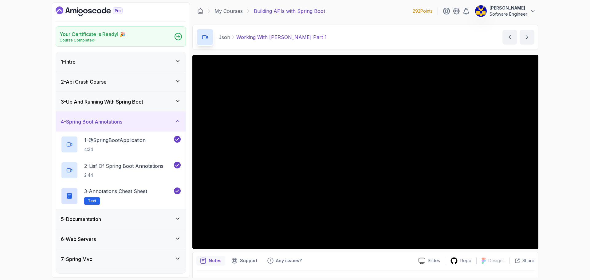
click at [140, 97] on div "3 - Up And Running With Spring Boot" at bounding box center [121, 102] width 130 height 20
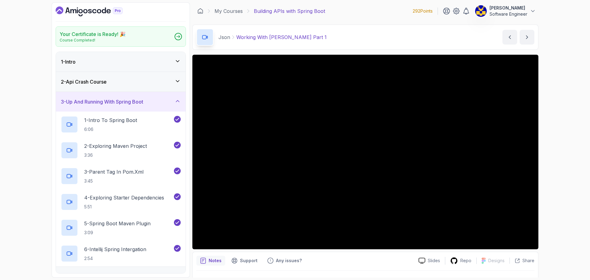
click at [140, 97] on div "3 - Up And Running With Spring Boot" at bounding box center [121, 102] width 130 height 20
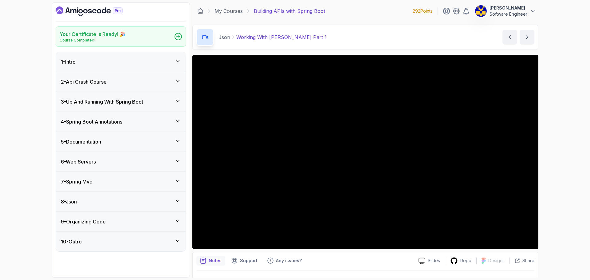
click at [127, 156] on div "6 - Web Servers" at bounding box center [121, 162] width 130 height 20
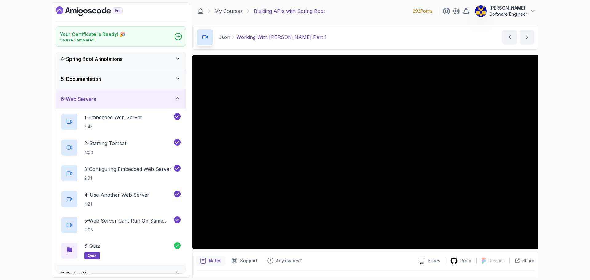
scroll to position [92, 0]
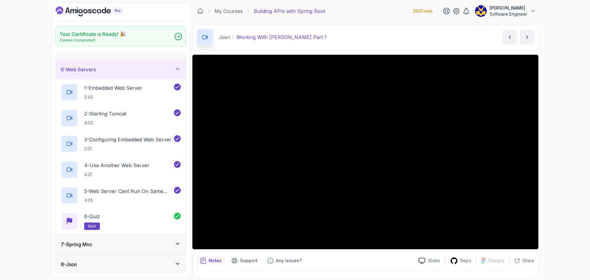
click at [122, 71] on div "6 - Web Servers" at bounding box center [121, 69] width 120 height 7
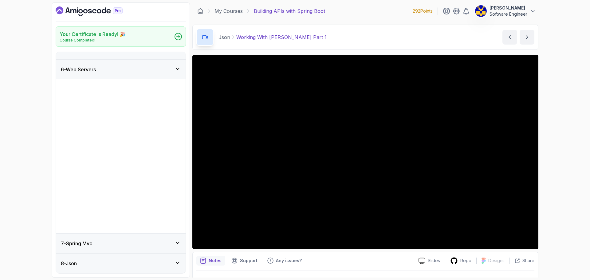
scroll to position [0, 0]
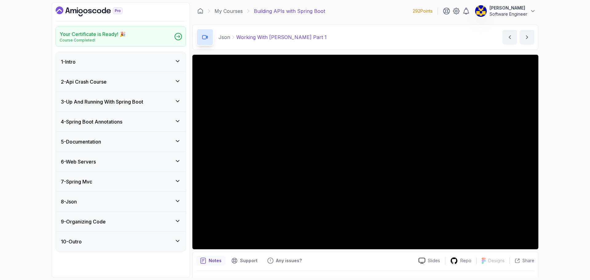
click at [131, 183] on div "7 - Spring Mvc" at bounding box center [121, 181] width 120 height 7
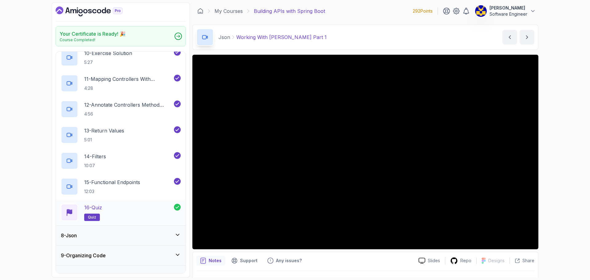
scroll to position [391, 0]
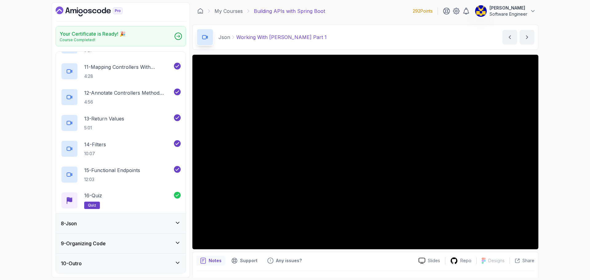
click at [132, 221] on div "8 - Json" at bounding box center [121, 223] width 120 height 7
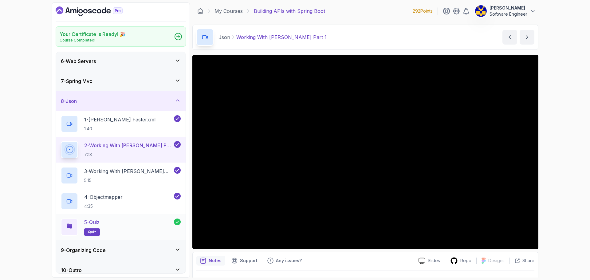
scroll to position [107, 0]
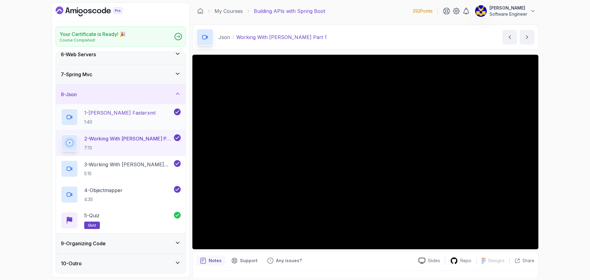
click at [142, 116] on div "1 - Jackson Fasterxml 1:40" at bounding box center [117, 117] width 112 height 17
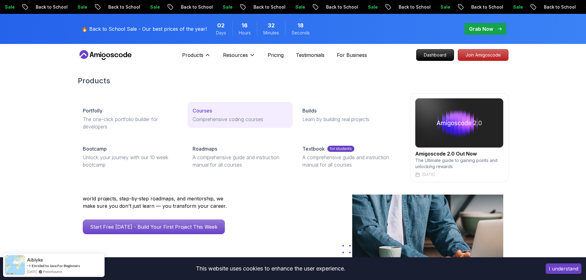
click at [197, 114] on p "Courses" at bounding box center [201, 110] width 19 height 7
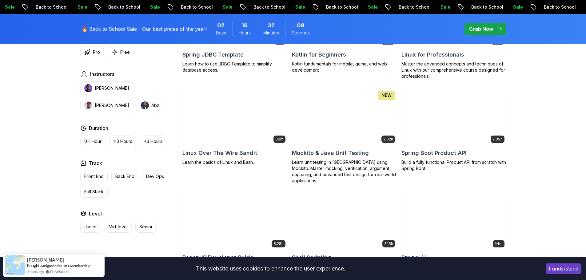
scroll to position [1322, 0]
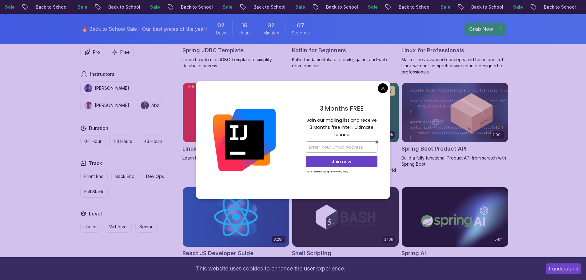
click at [381, 87] on body "Sale Back to School Sale Back to School Sale Back to School Sale Back to School…" at bounding box center [293, 275] width 586 height 3195
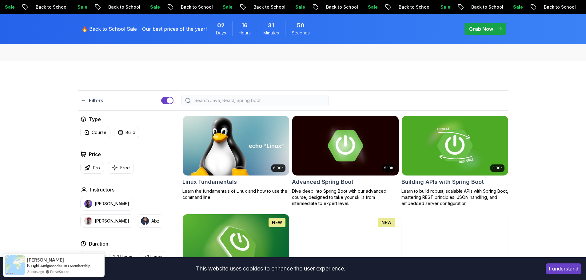
scroll to position [154, 0]
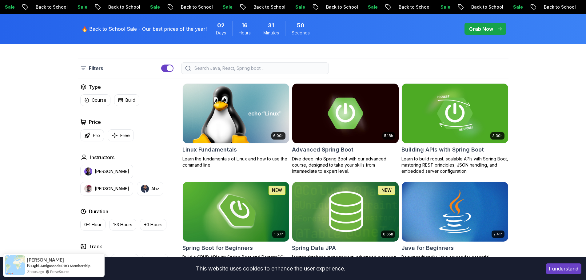
click at [236, 70] on input "search" at bounding box center [259, 68] width 132 height 6
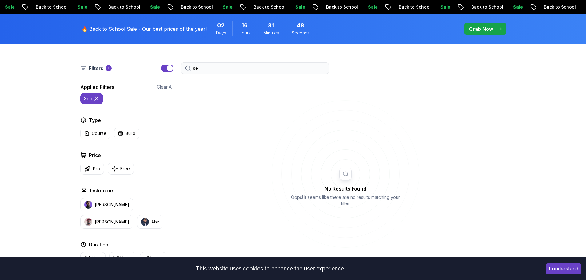
type input "s"
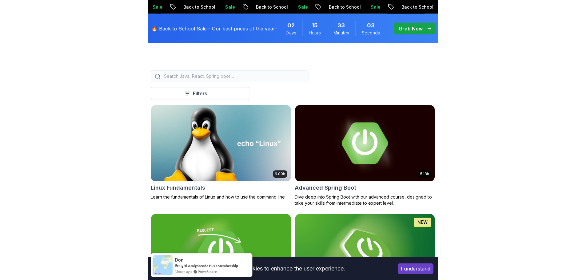
scroll to position [154, 0]
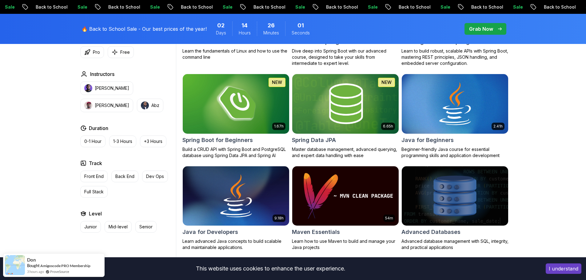
scroll to position [277, 0]
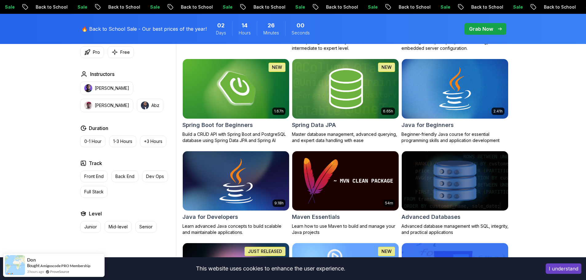
click at [245, 181] on img at bounding box center [236, 181] width 112 height 62
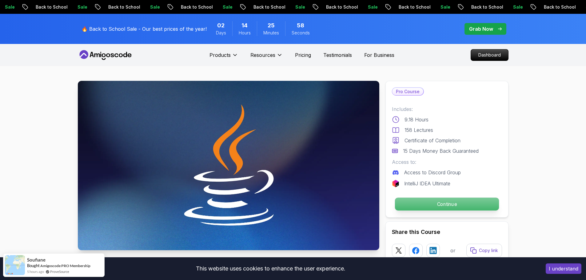
click at [440, 201] on p "Continue" at bounding box center [446, 204] width 104 height 13
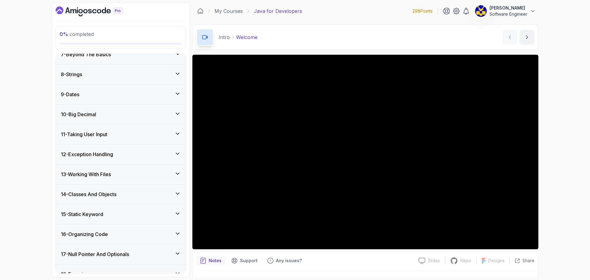
click at [150, 156] on div "12 - Exception Handling" at bounding box center [121, 154] width 120 height 7
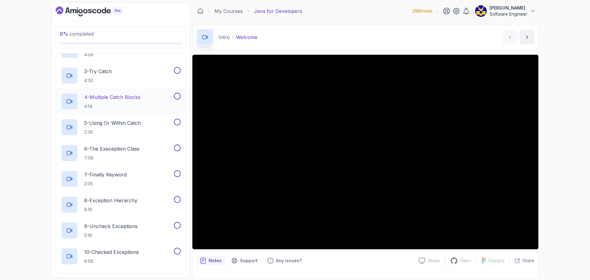
scroll to position [283, 0]
click at [149, 155] on div "6 - The Exeception Class 7:08" at bounding box center [117, 152] width 112 height 17
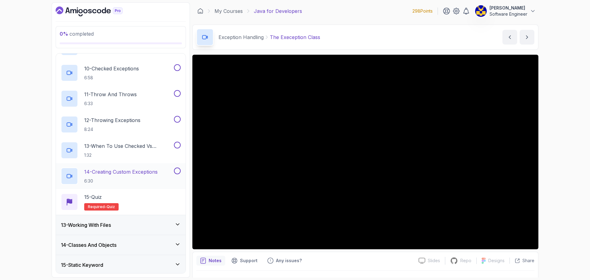
scroll to position [467, 0]
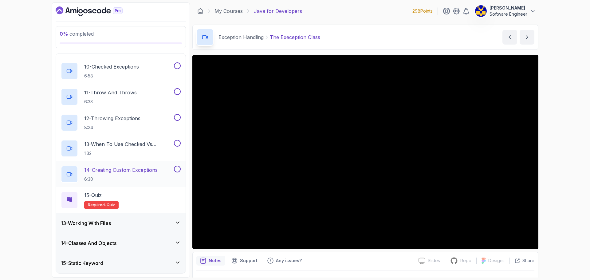
click at [148, 176] on p "6:30" at bounding box center [120, 179] width 73 height 6
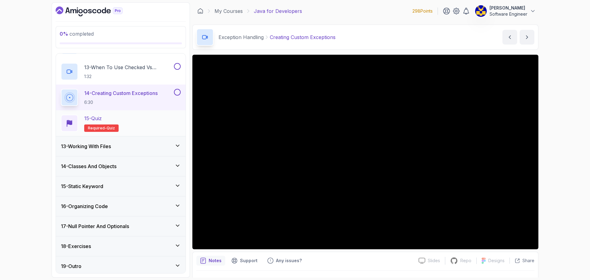
scroll to position [547, 0]
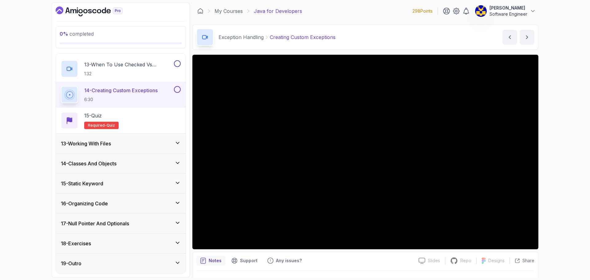
click at [134, 223] on div "17 - Null Pointer And Optionals" at bounding box center [121, 223] width 120 height 7
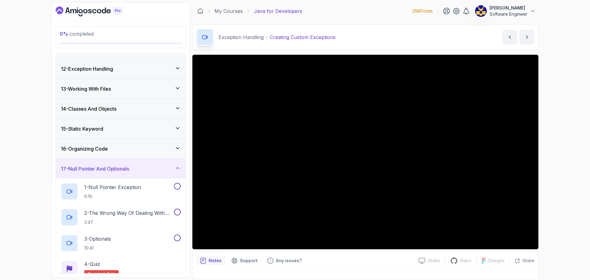
scroll to position [263, 0]
